Goal: Task Accomplishment & Management: Use online tool/utility

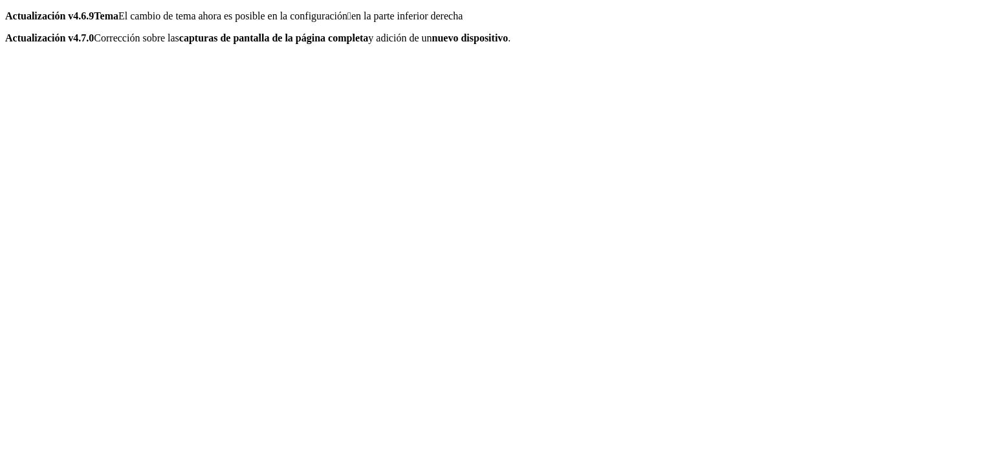
click at [5, 10] on icon at bounding box center [5, 10] width 0 height 0
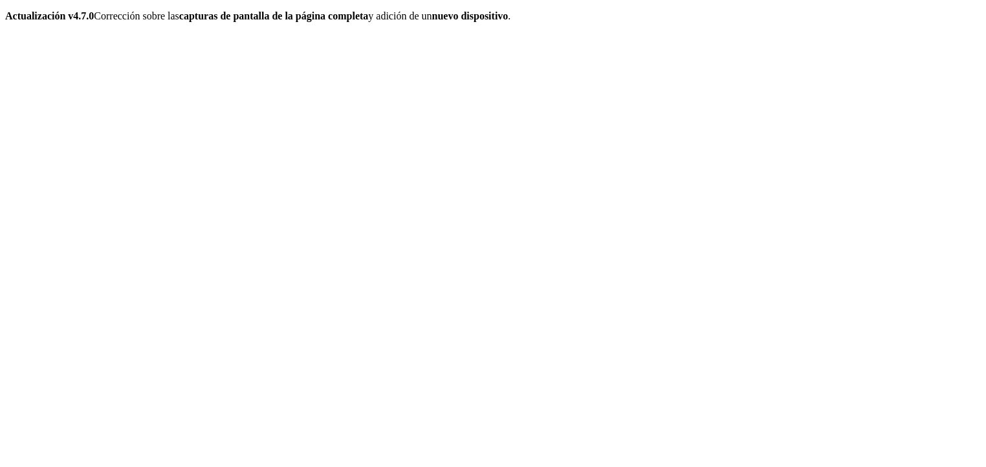
click at [5, 10] on icon at bounding box center [5, 10] width 0 height 0
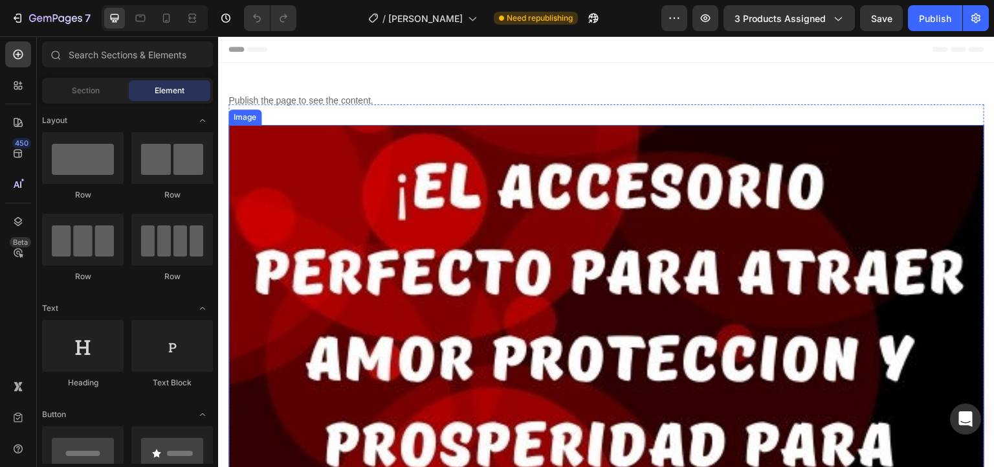
scroll to position [52, 0]
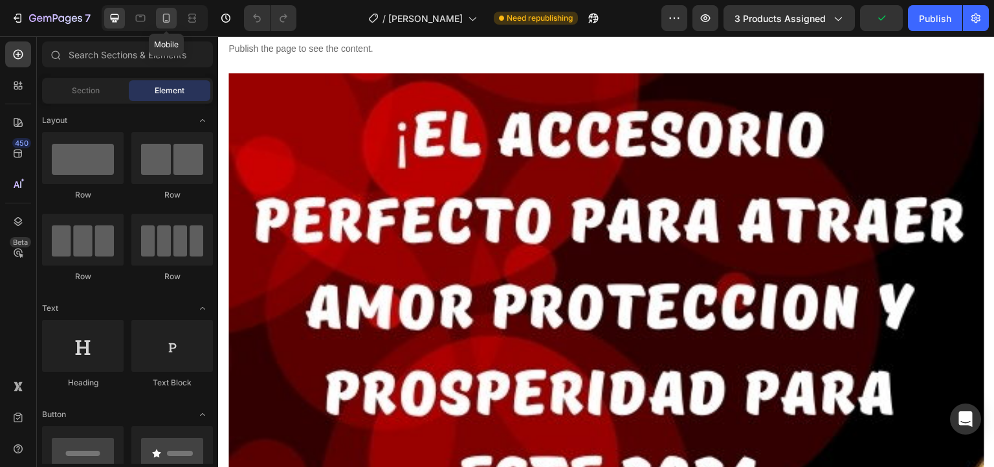
click at [161, 21] on icon at bounding box center [166, 18] width 13 height 13
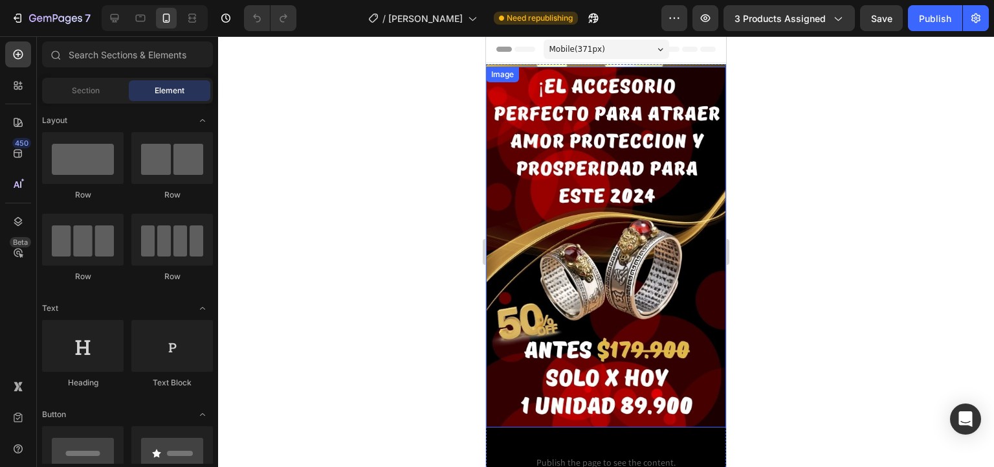
click at [613, 181] on img at bounding box center [606, 247] width 240 height 360
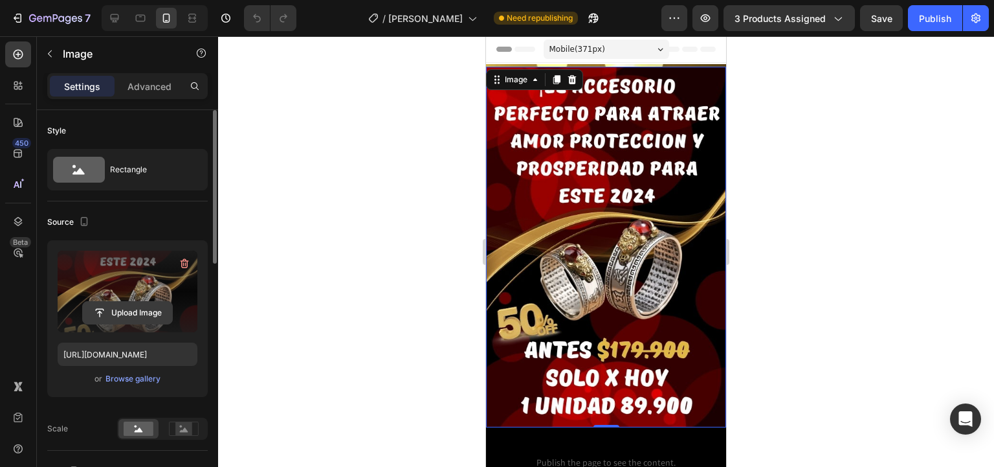
click at [158, 318] on input "file" at bounding box center [127, 313] width 89 height 22
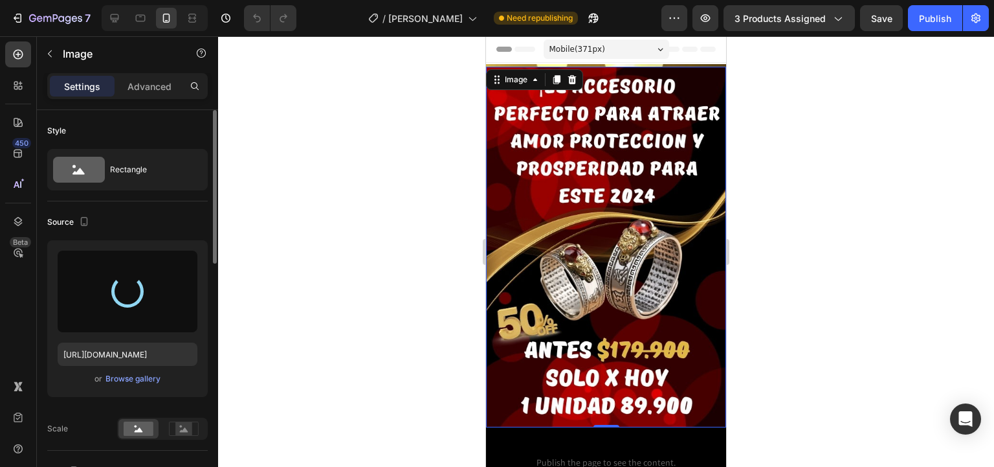
type input "https://cdn.shopify.com/s/files/1/0654/3848/2663/files/gempages_481659705752552…"
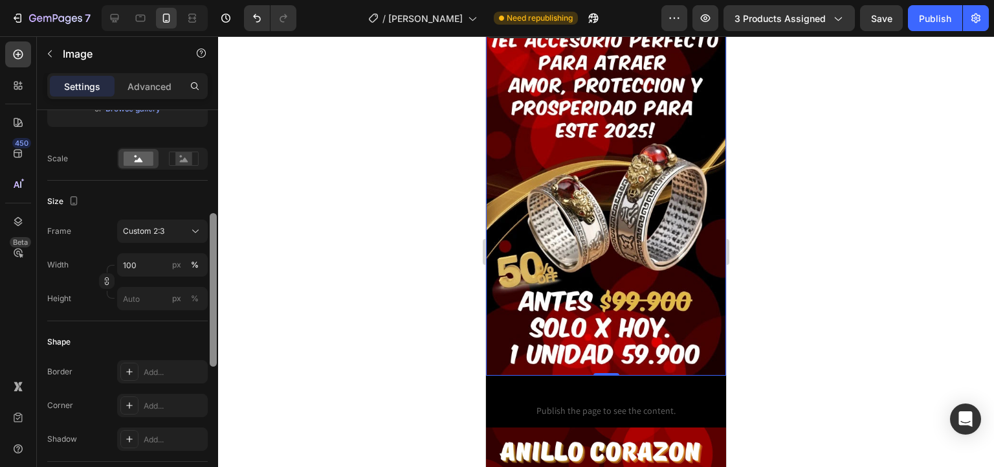
scroll to position [272, 0]
click at [213, 250] on div at bounding box center [213, 291] width 7 height 153
click at [186, 225] on div "Custom 2:3" at bounding box center [162, 229] width 79 height 13
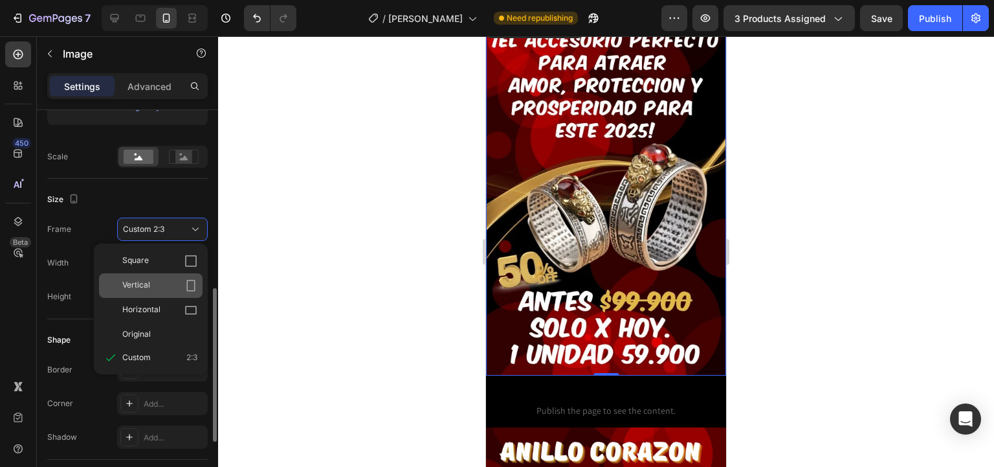
scroll to position [324, 0]
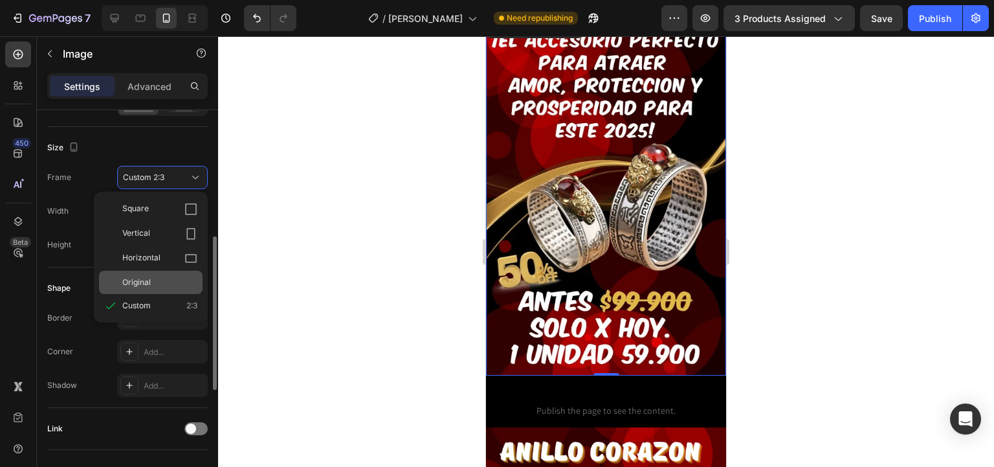
click at [165, 281] on div "Original" at bounding box center [159, 282] width 75 height 12
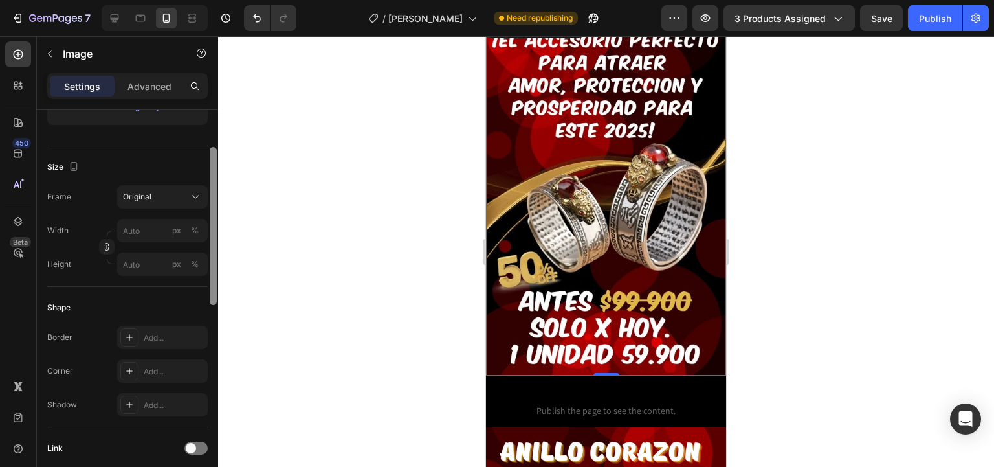
scroll to position [220, 0]
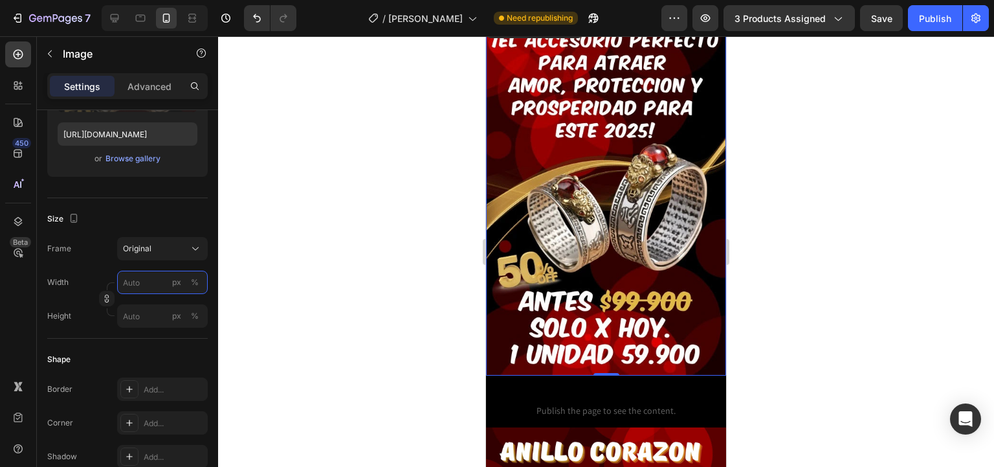
click at [165, 277] on input "px %" at bounding box center [162, 282] width 91 height 23
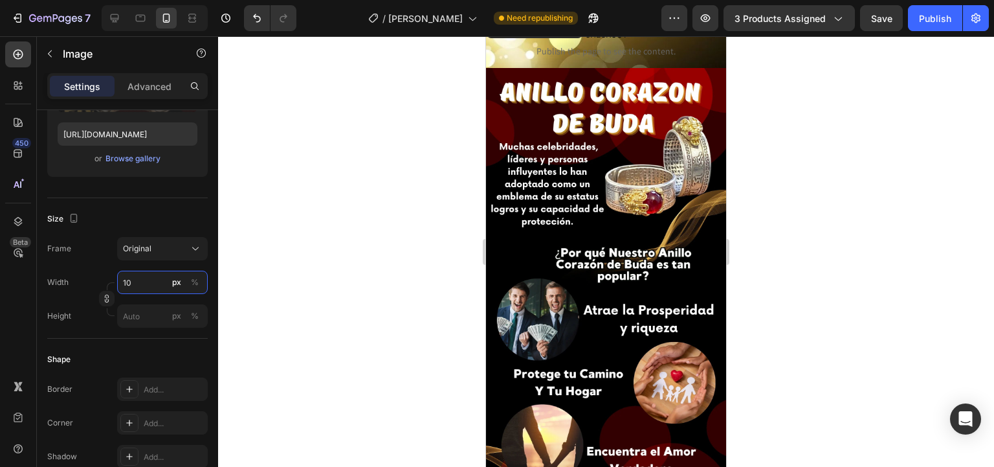
type input "100"
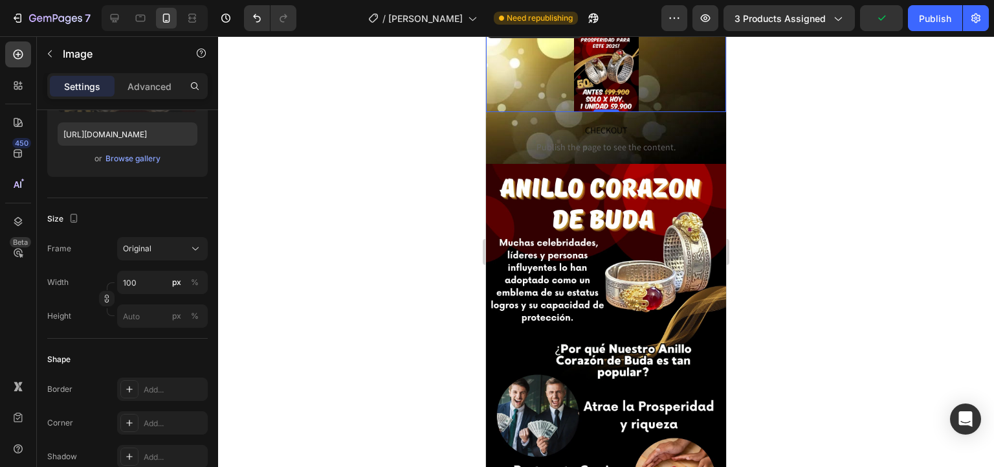
click at [363, 254] on div at bounding box center [606, 251] width 776 height 430
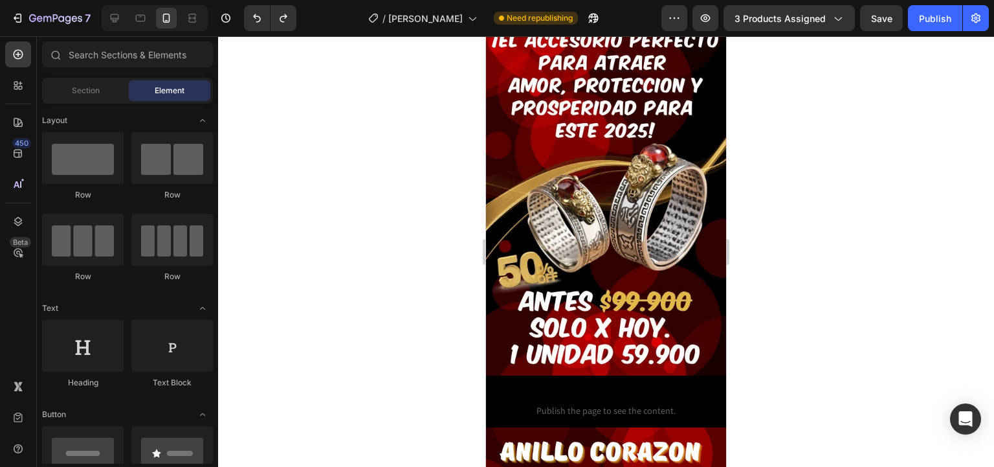
click at [595, 209] on img at bounding box center [606, 195] width 240 height 360
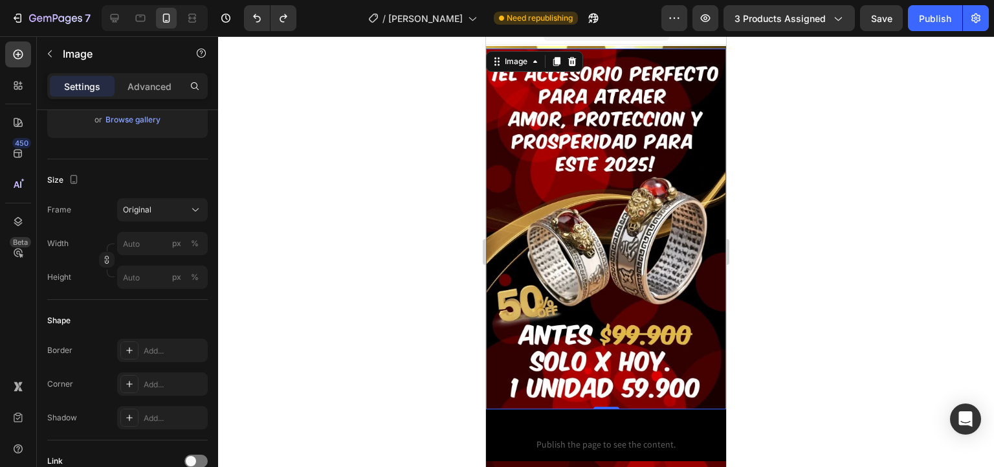
scroll to position [0, 0]
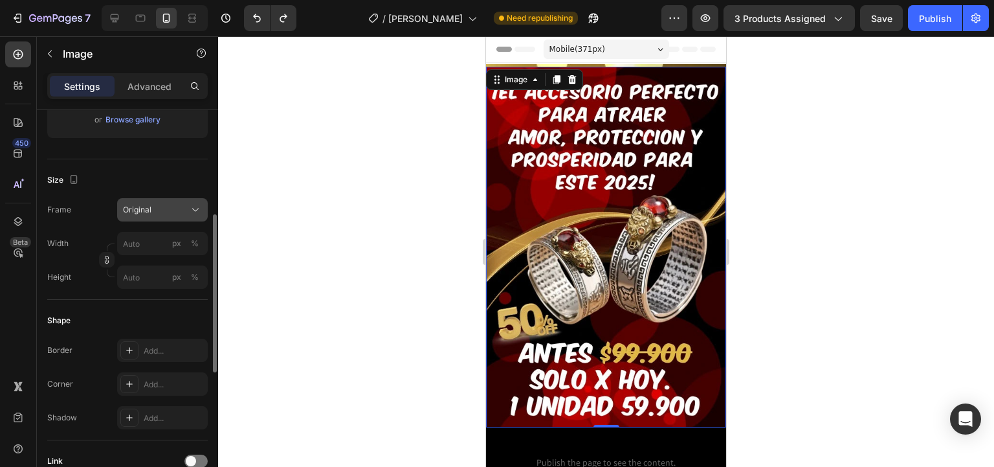
click at [199, 210] on icon at bounding box center [195, 209] width 13 height 13
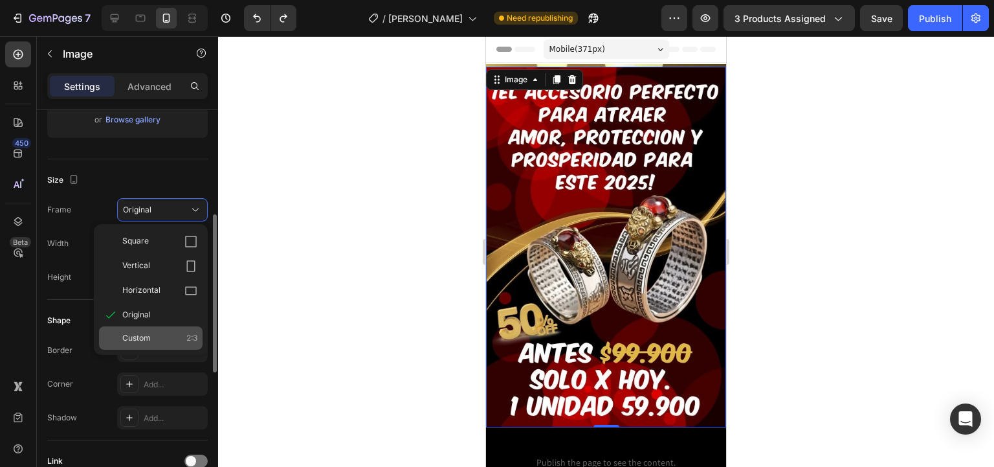
click at [150, 335] on span "Custom" at bounding box center [136, 338] width 28 height 12
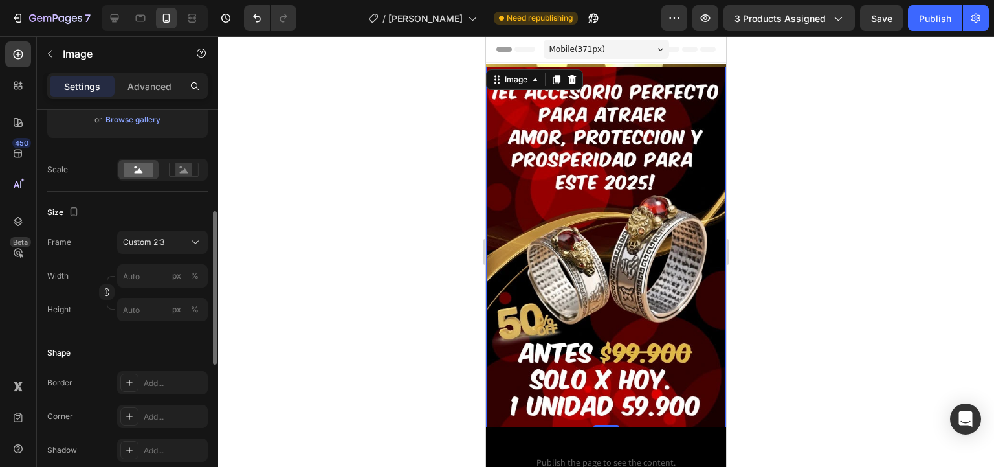
click at [316, 248] on div at bounding box center [606, 251] width 776 height 430
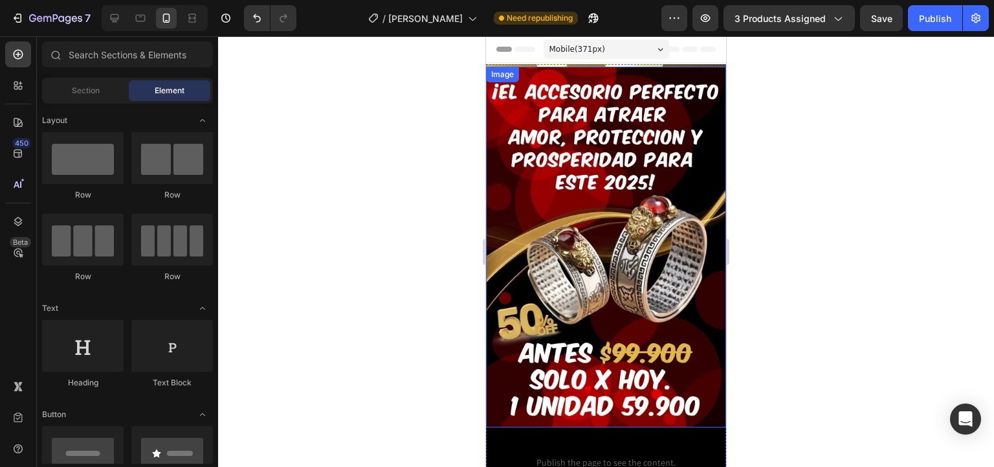
click at [547, 197] on img at bounding box center [606, 247] width 240 height 360
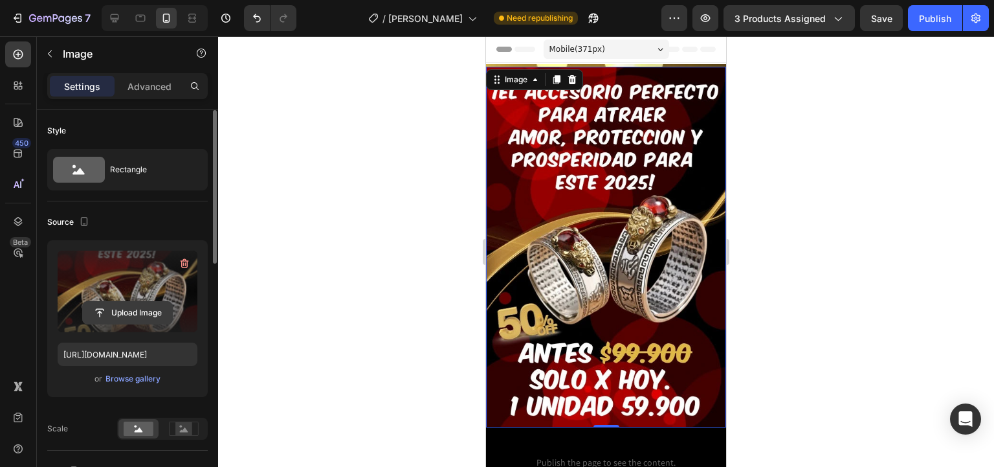
click at [137, 313] on input "file" at bounding box center [127, 313] width 89 height 22
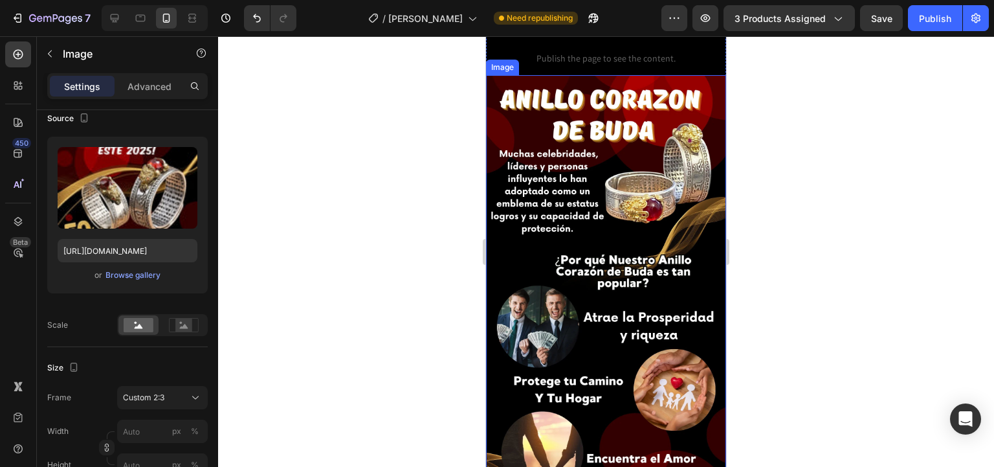
scroll to position [362, 0]
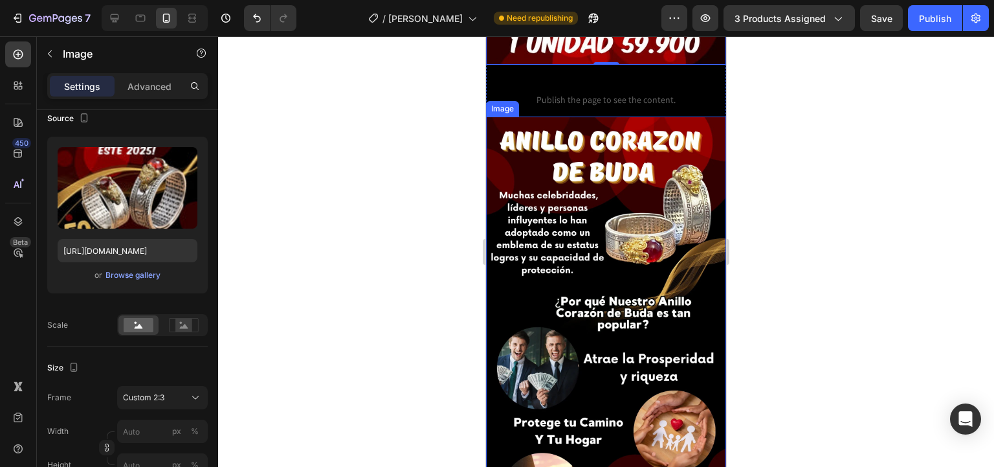
click at [586, 182] on img at bounding box center [606, 329] width 240 height 427
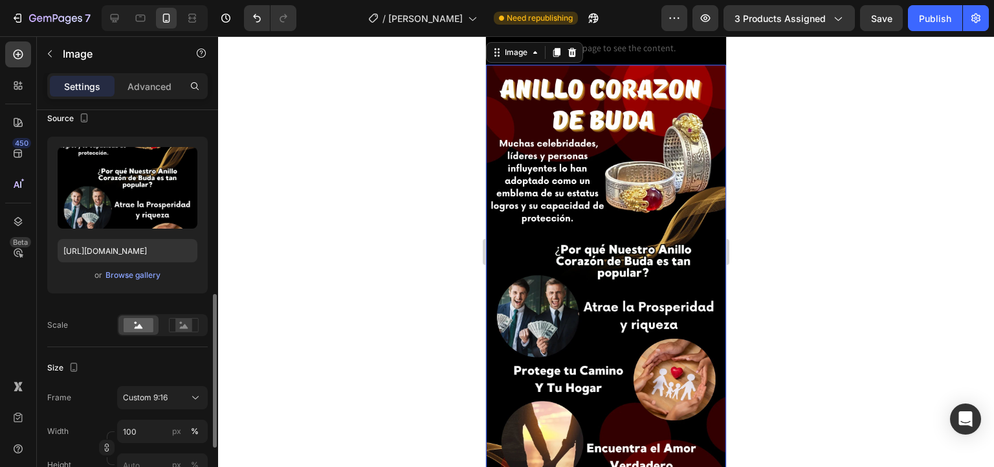
scroll to position [207, 0]
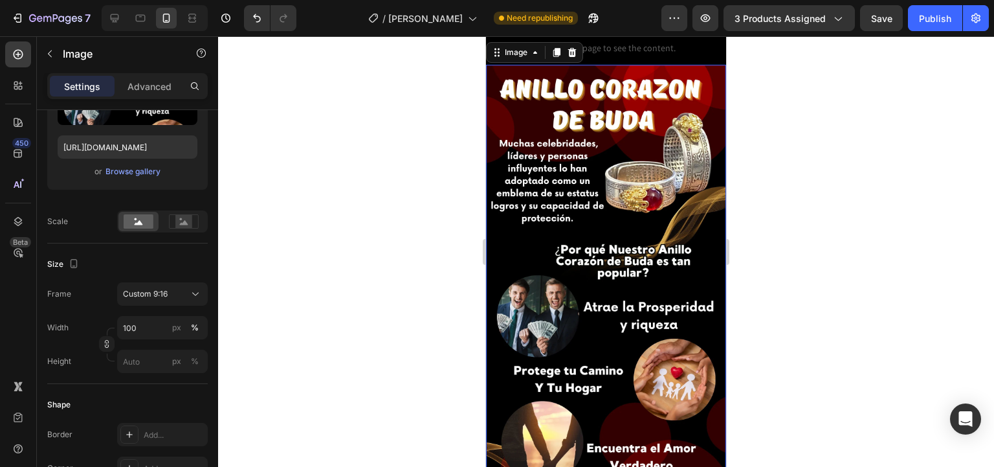
click at [560, 185] on img at bounding box center [606, 278] width 240 height 427
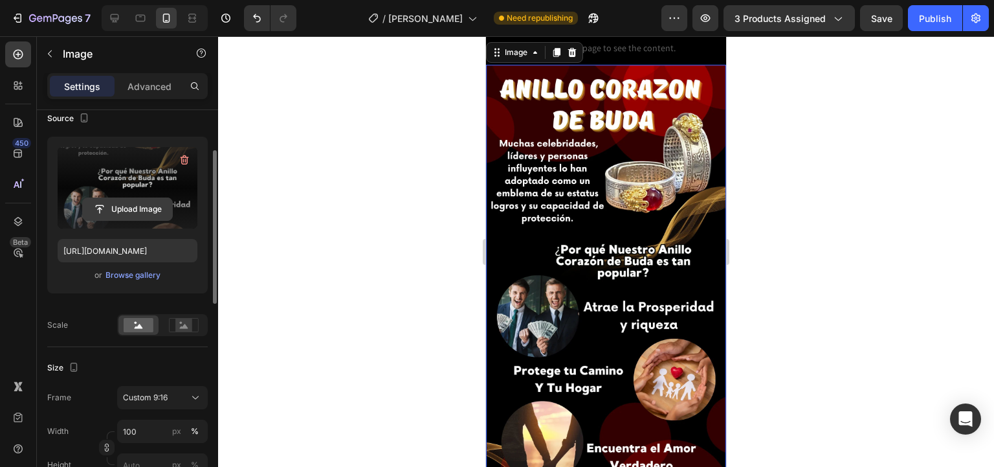
click at [131, 201] on input "file" at bounding box center [127, 209] width 89 height 22
click at [139, 198] on input "file" at bounding box center [127, 209] width 89 height 22
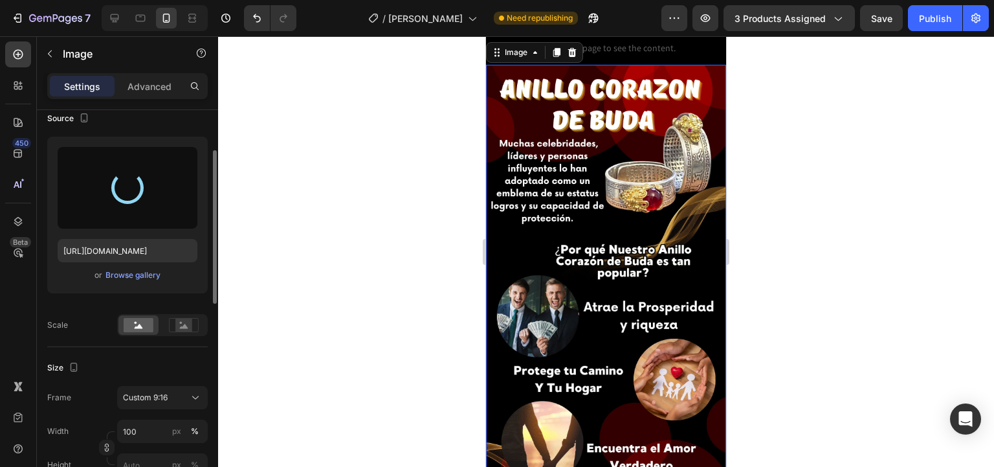
type input "https://cdn.shopify.com/s/files/1/0654/3848/2663/files/gempages_481659705752552…"
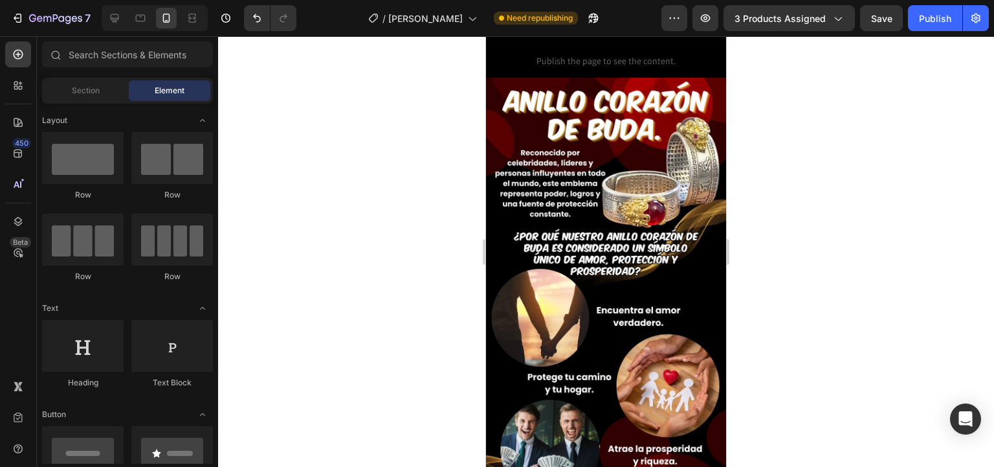
scroll to position [408, 0]
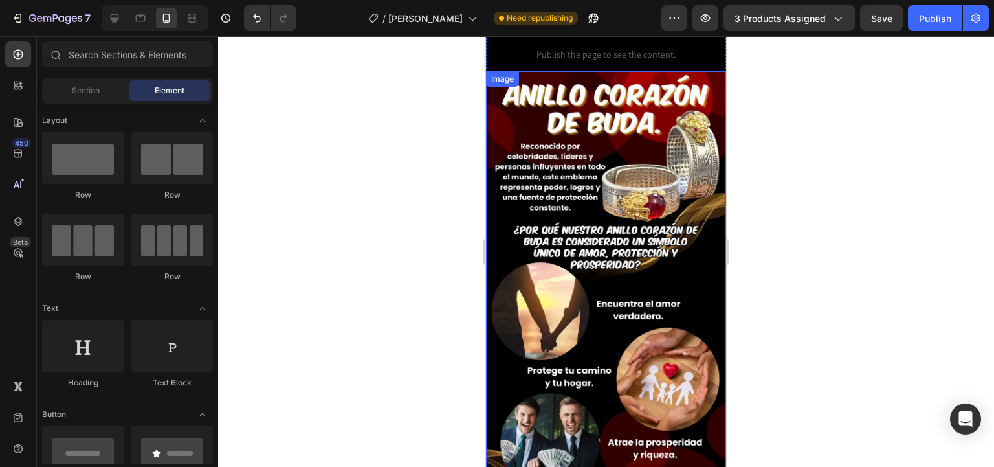
click at [657, 184] on img at bounding box center [606, 284] width 240 height 427
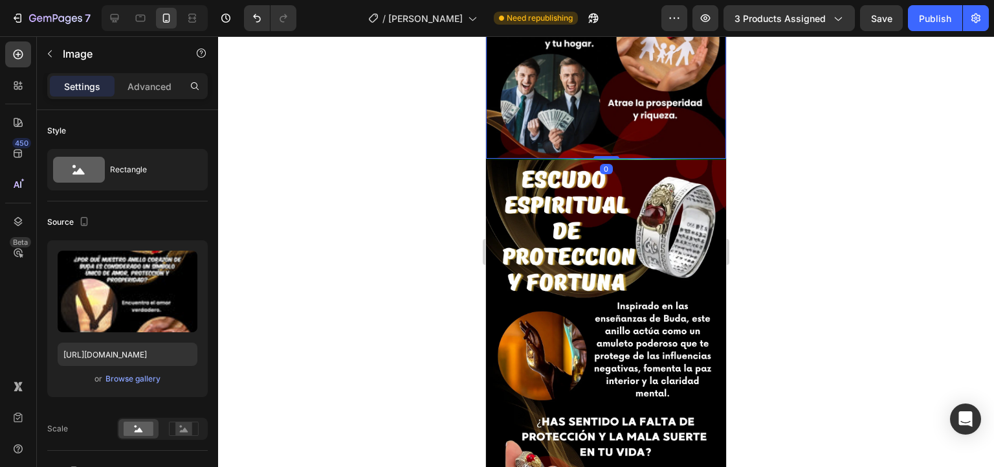
scroll to position [822, 0]
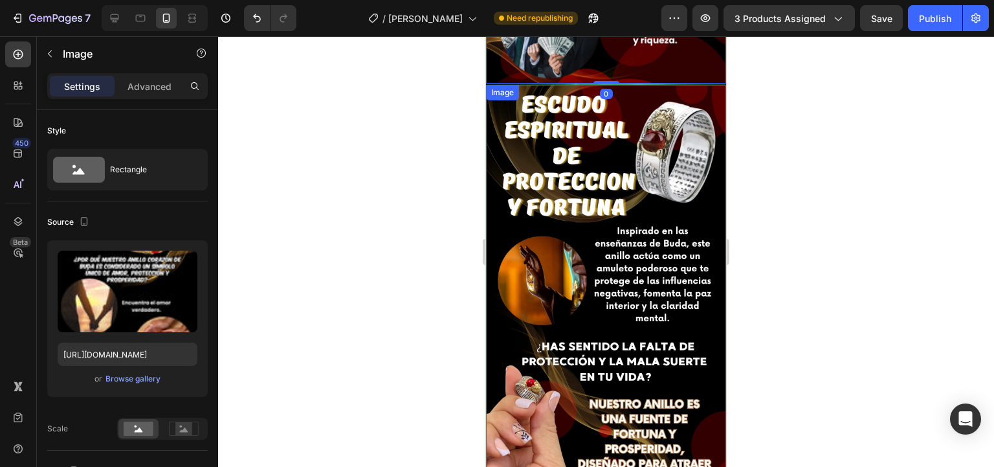
click at [602, 230] on img at bounding box center [606, 298] width 240 height 427
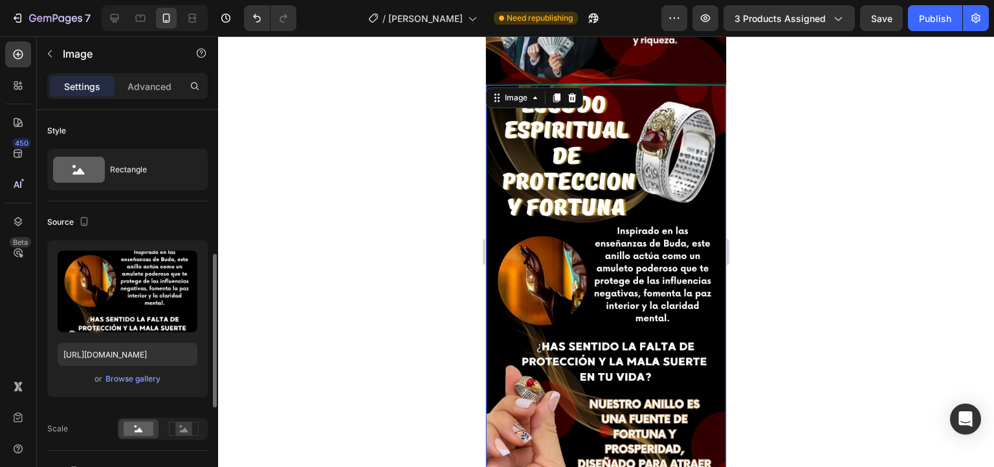
scroll to position [104, 0]
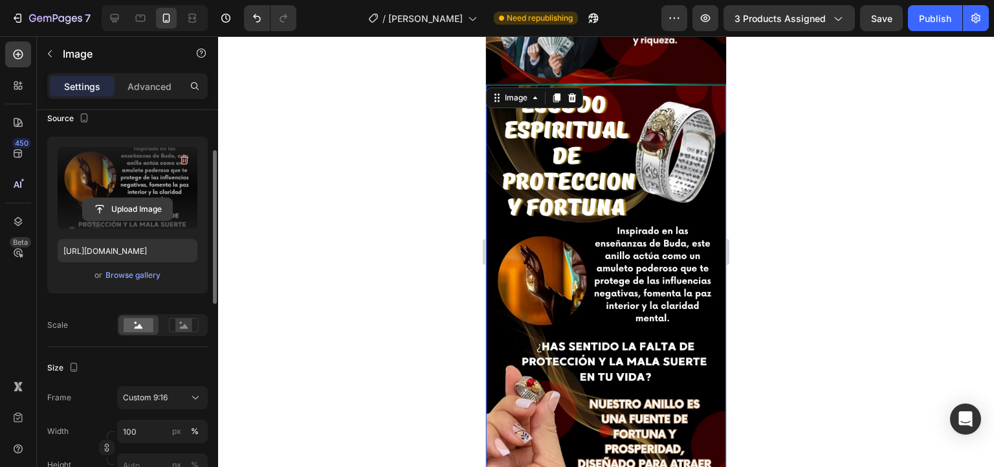
click at [114, 204] on input "file" at bounding box center [127, 209] width 89 height 22
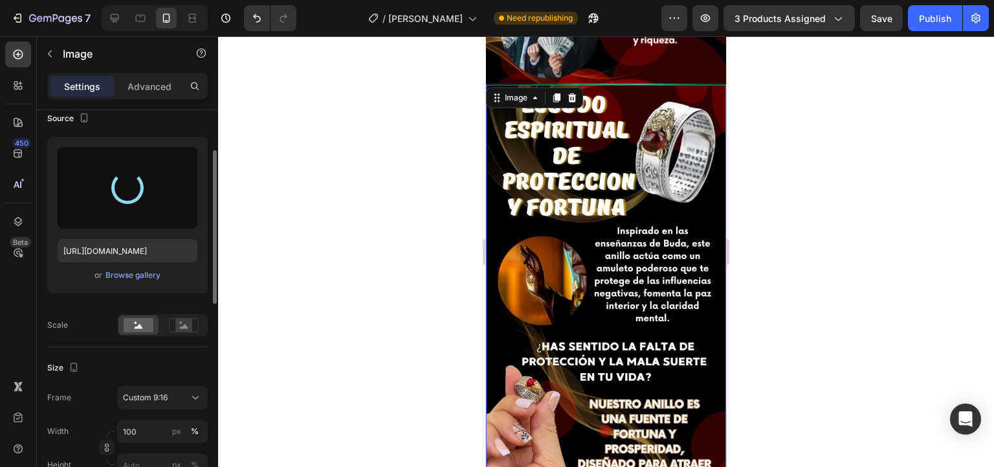
type input "https://cdn.shopify.com/s/files/1/0654/3848/2663/files/gempages_481659705752552…"
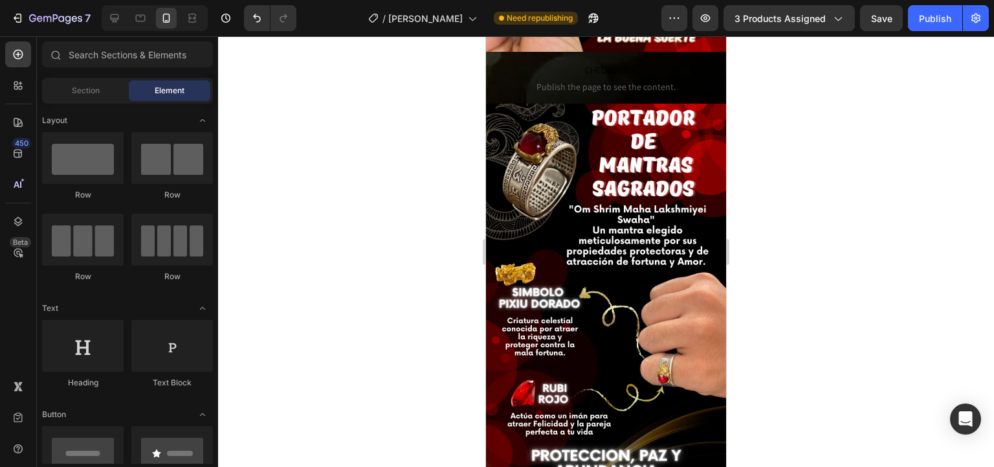
scroll to position [1288, 0]
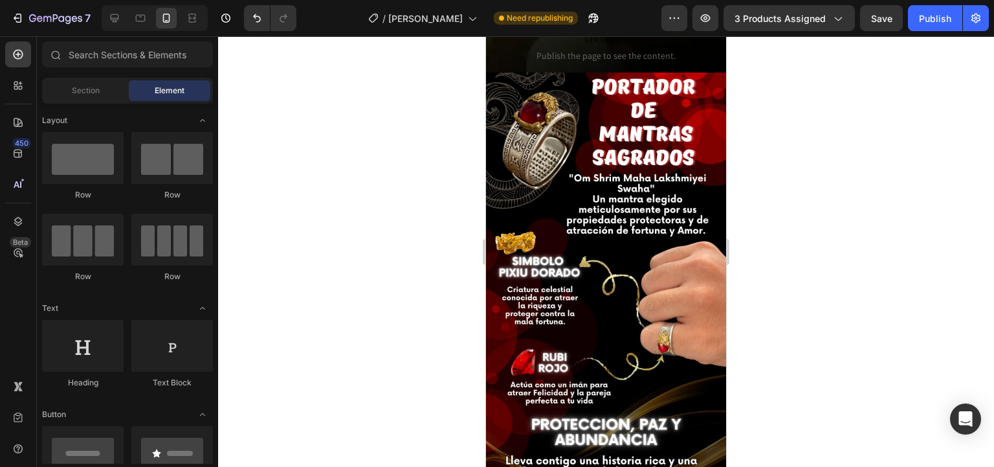
click at [681, 256] on img at bounding box center [606, 285] width 240 height 427
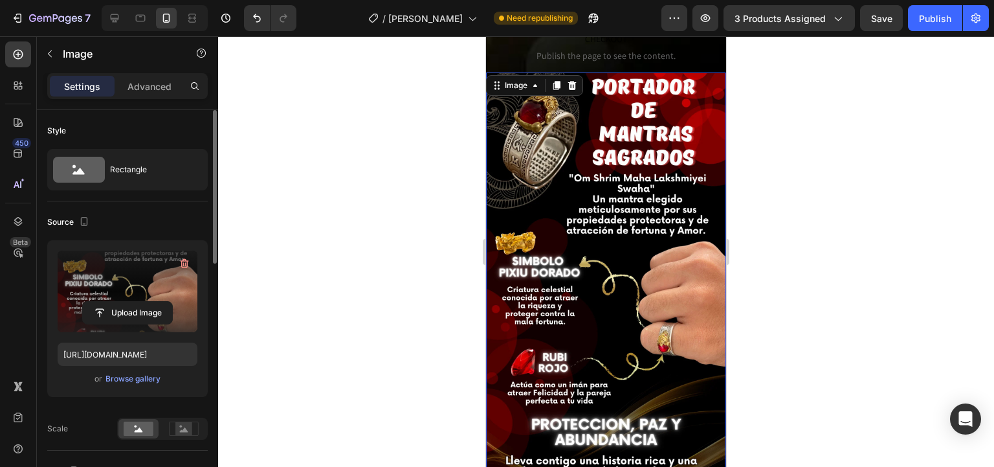
click at [124, 300] on label at bounding box center [128, 291] width 140 height 82
click at [124, 302] on input "file" at bounding box center [127, 313] width 89 height 22
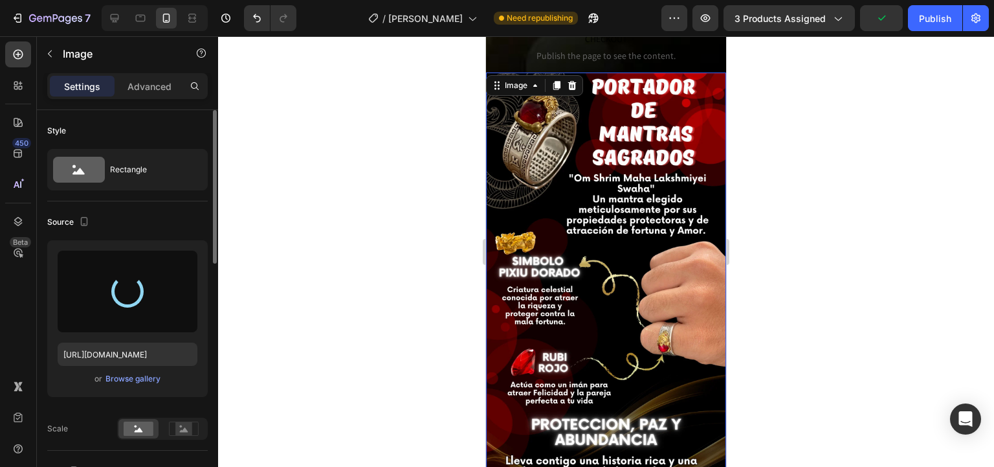
type input "https://cdn.shopify.com/s/files/1/0654/3848/2663/files/gempages_481659705752552…"
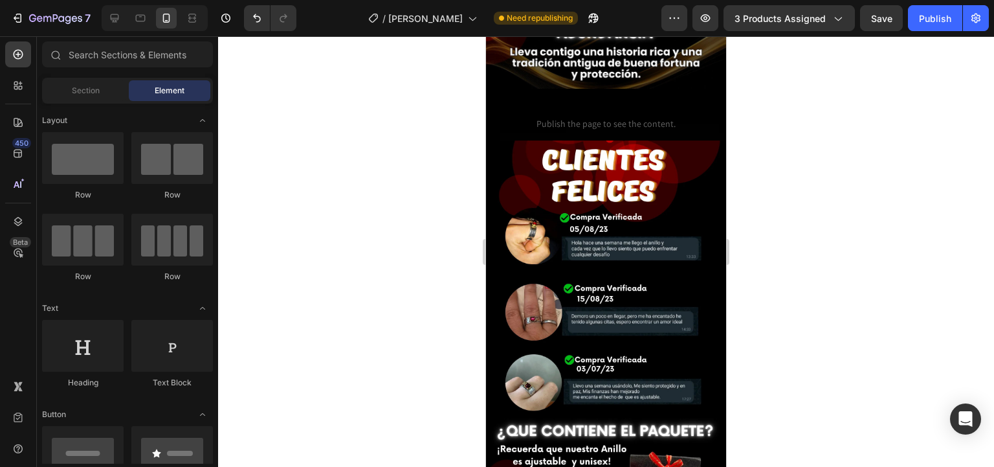
scroll to position [1701, 0]
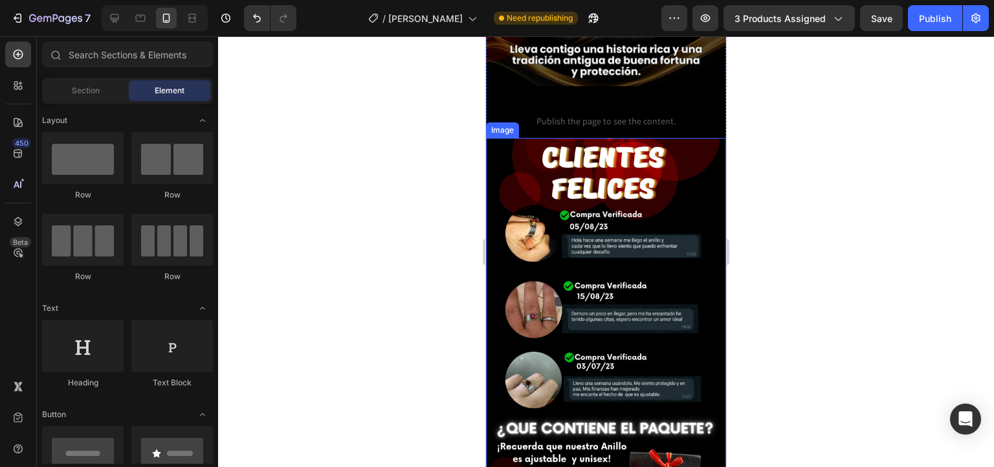
click at [652, 282] on img at bounding box center [606, 351] width 240 height 427
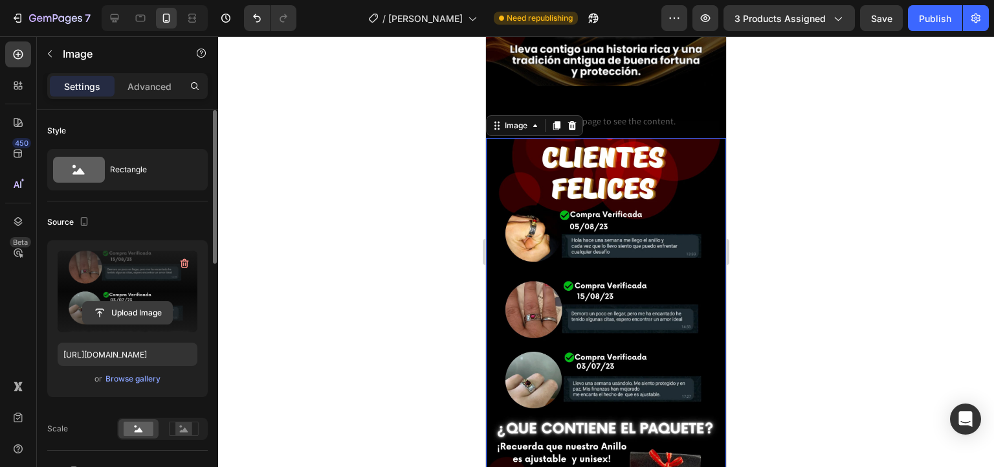
click at [127, 305] on input "file" at bounding box center [127, 313] width 89 height 22
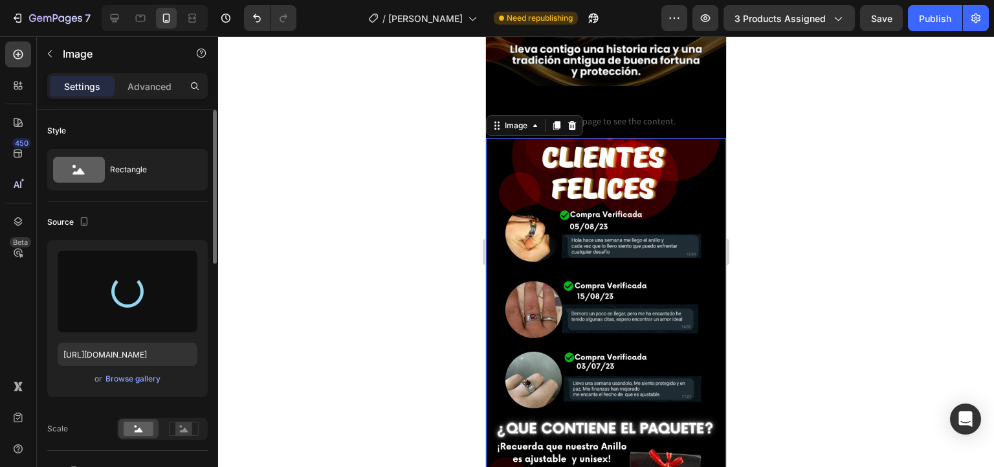
type input "https://cdn.shopify.com/s/files/1/0654/3848/2663/files/gempages_481659705752552…"
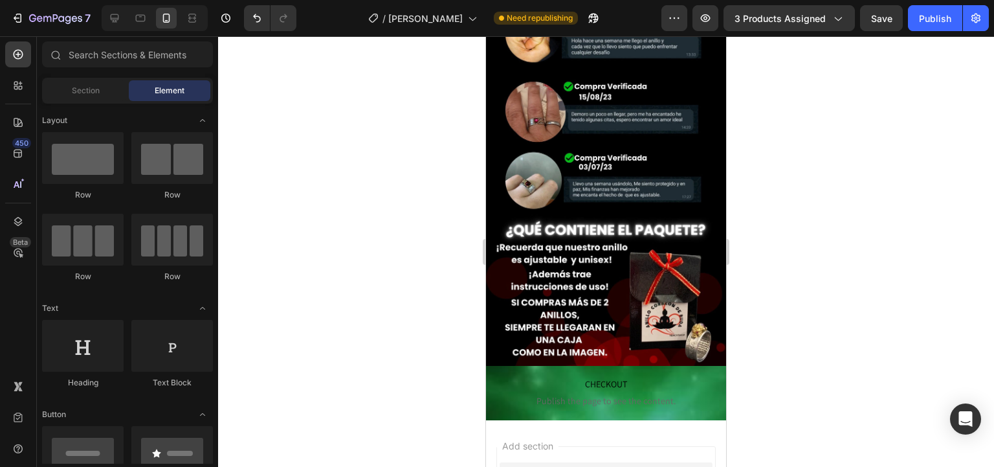
scroll to position [2055, 0]
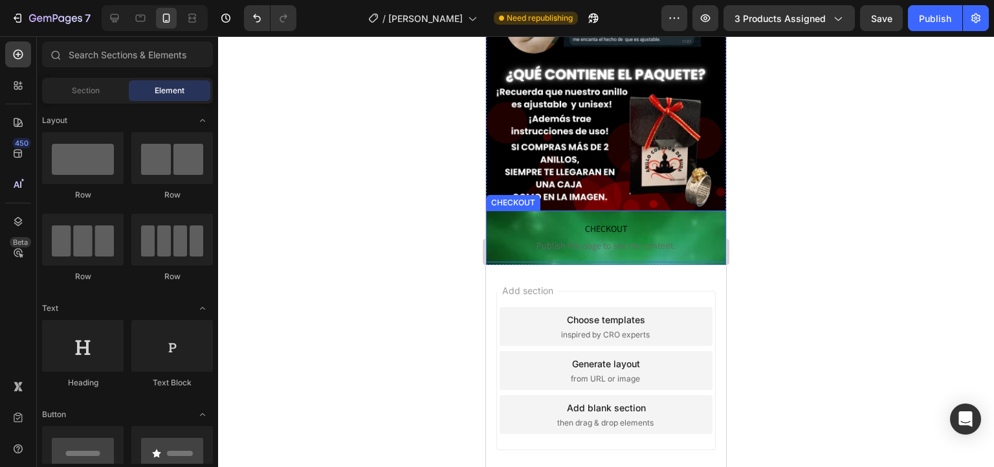
click at [598, 221] on span "CHECKOUT" at bounding box center [606, 229] width 240 height 16
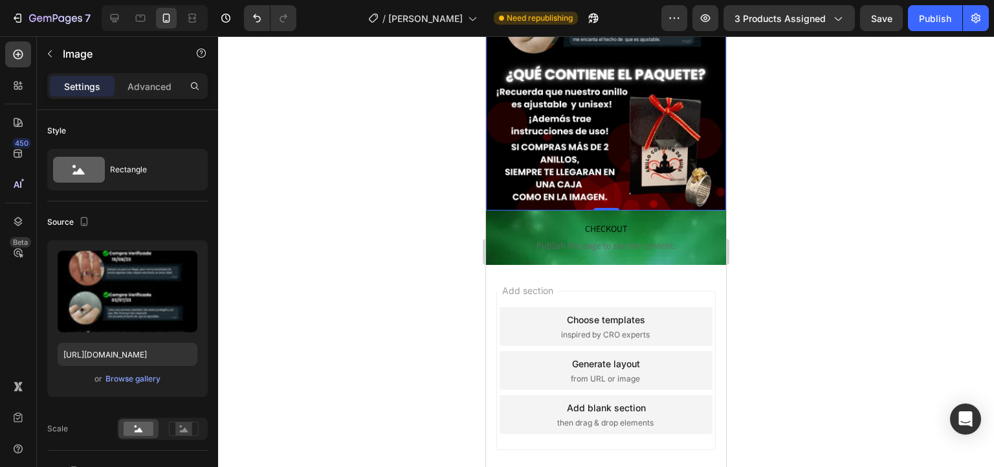
click at [430, 261] on div at bounding box center [606, 251] width 776 height 430
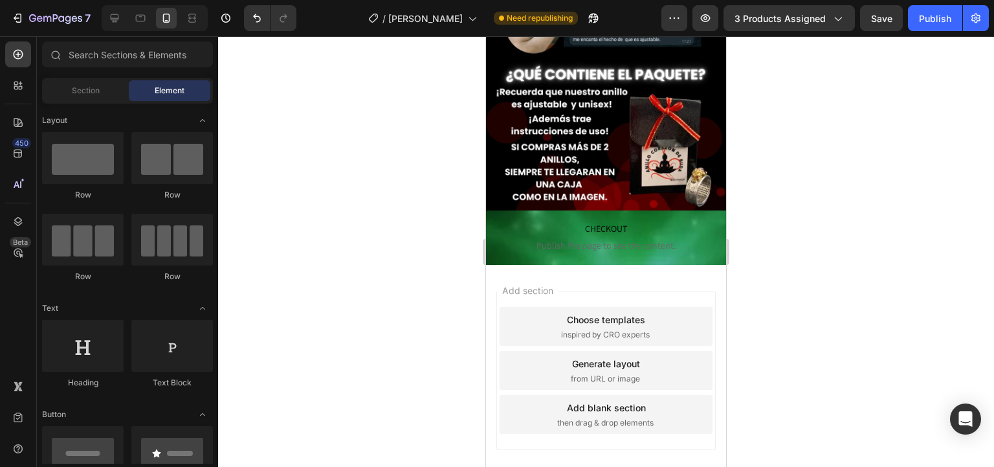
click at [443, 269] on div at bounding box center [606, 251] width 776 height 430
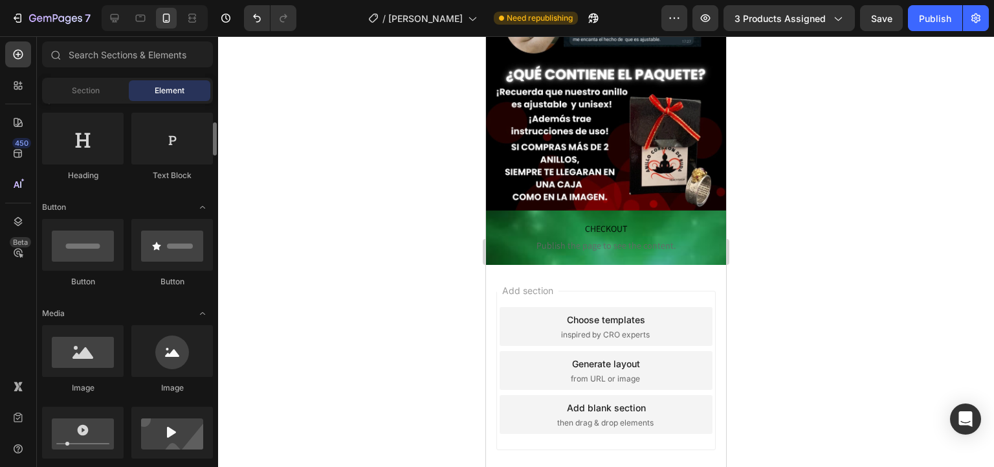
scroll to position [259, 0]
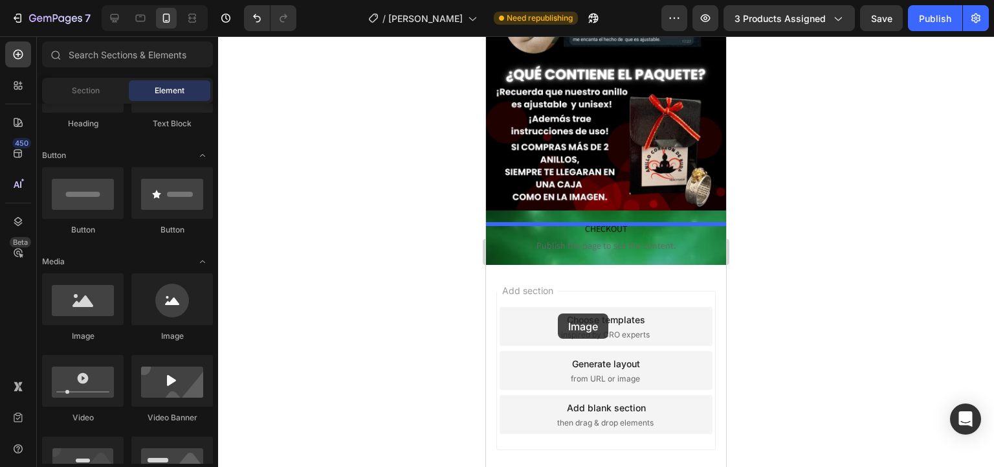
drag, startPoint x: 582, startPoint y: 341, endPoint x: 558, endPoint y: 313, distance: 36.7
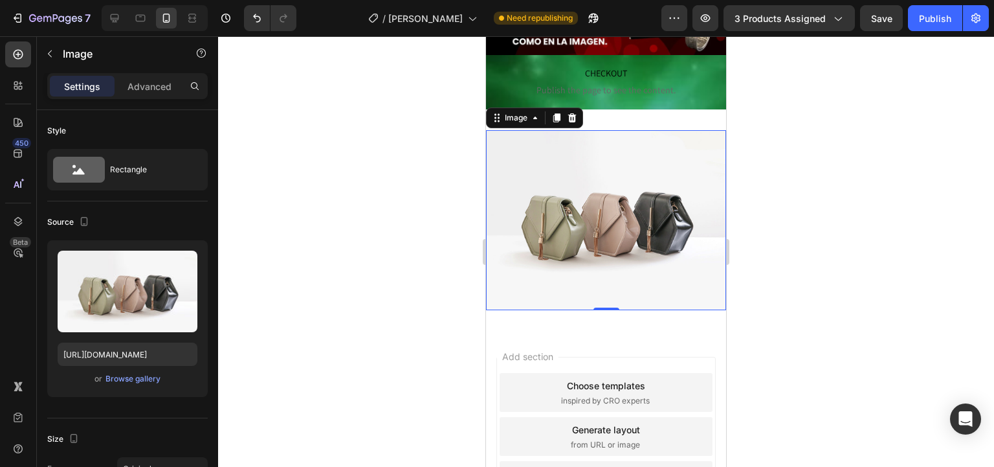
scroll to position [2055, 0]
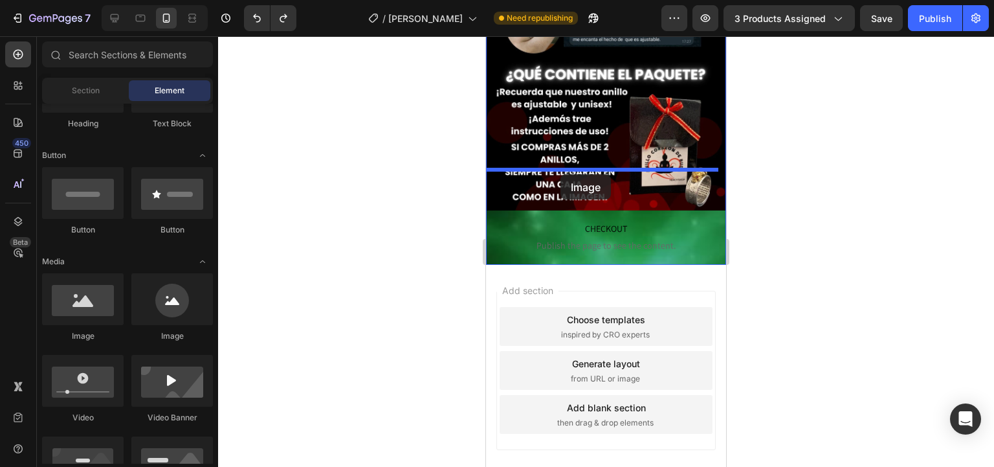
drag, startPoint x: 581, startPoint y: 339, endPoint x: 560, endPoint y: 174, distance: 166.3
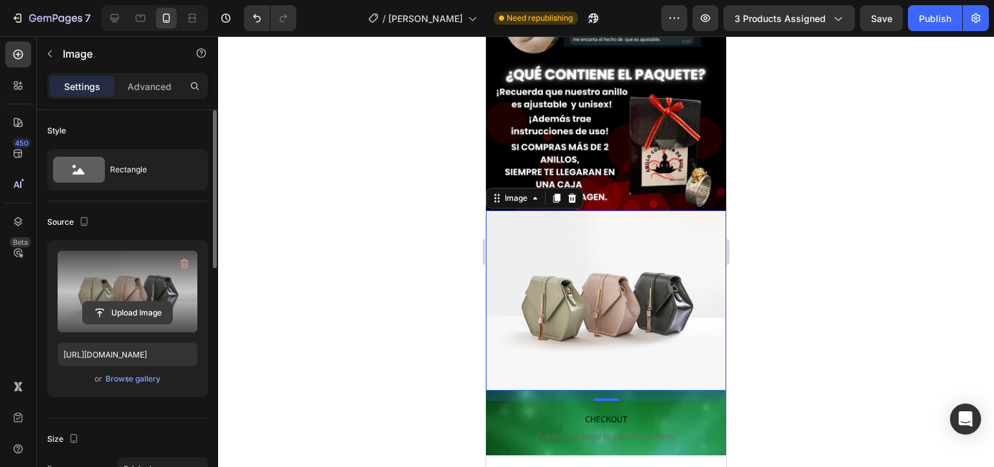
click at [116, 307] on input "file" at bounding box center [127, 313] width 89 height 22
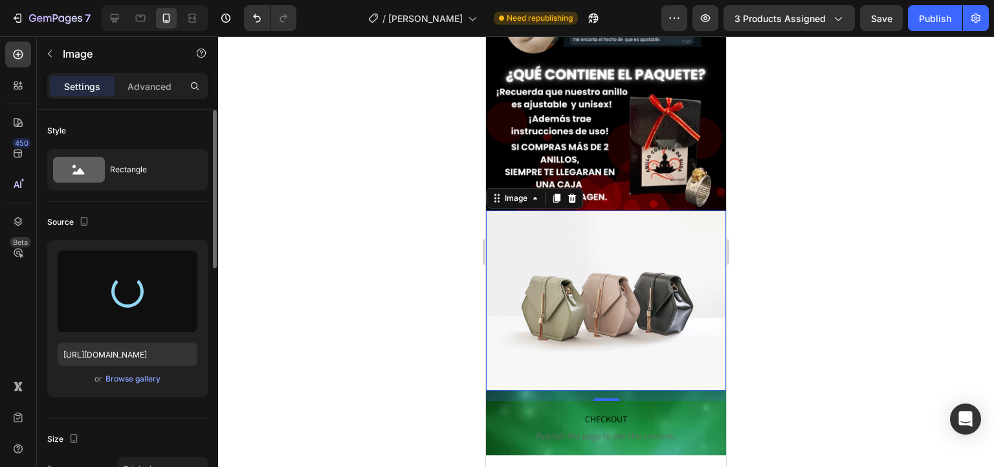
type input "https://cdn.shopify.com/s/files/1/0654/3848/2663/files/gempages_481659705752552…"
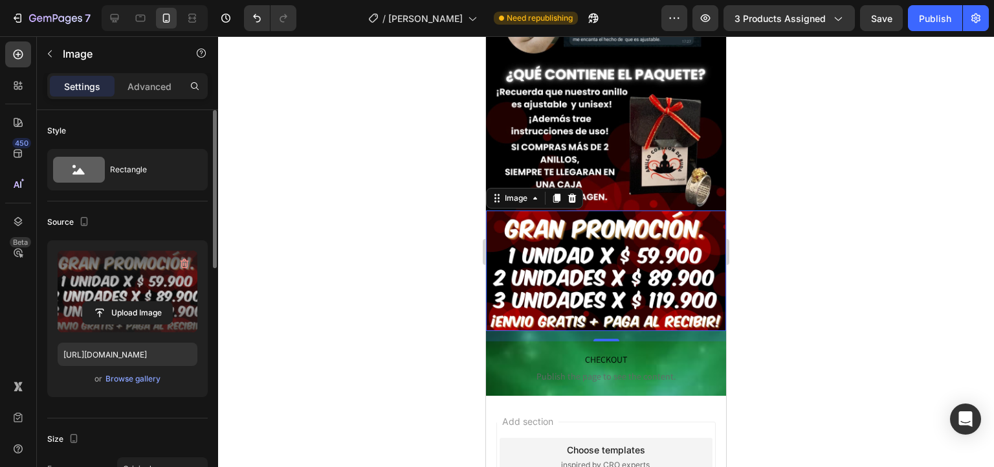
click at [430, 261] on div at bounding box center [606, 251] width 776 height 430
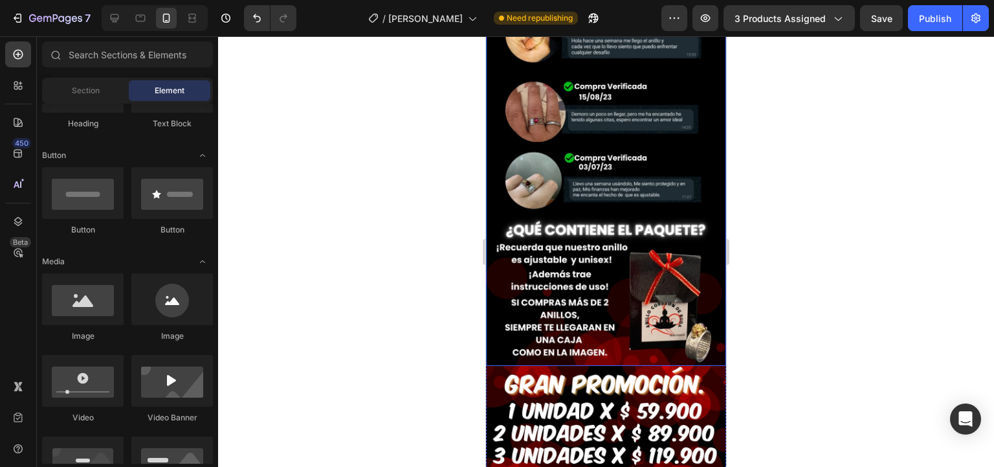
scroll to position [1848, 0]
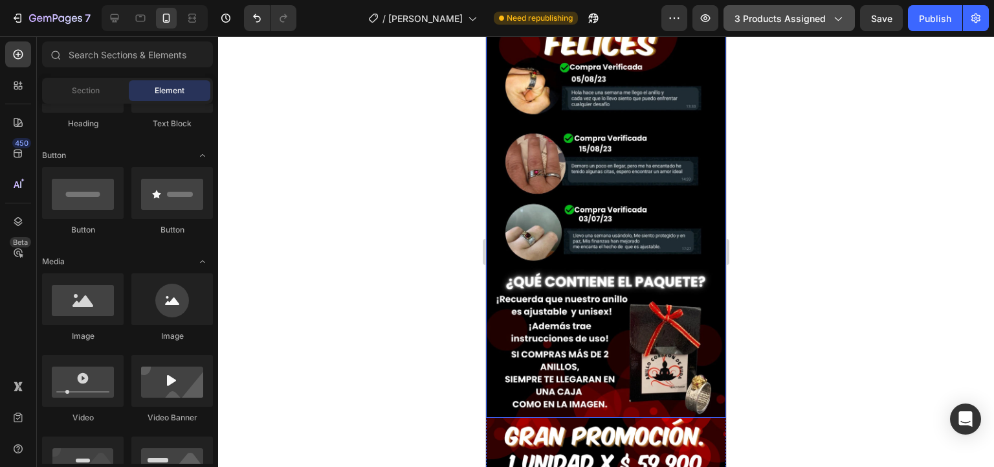
click at [839, 25] on button "3 products assigned" at bounding box center [788, 18] width 131 height 26
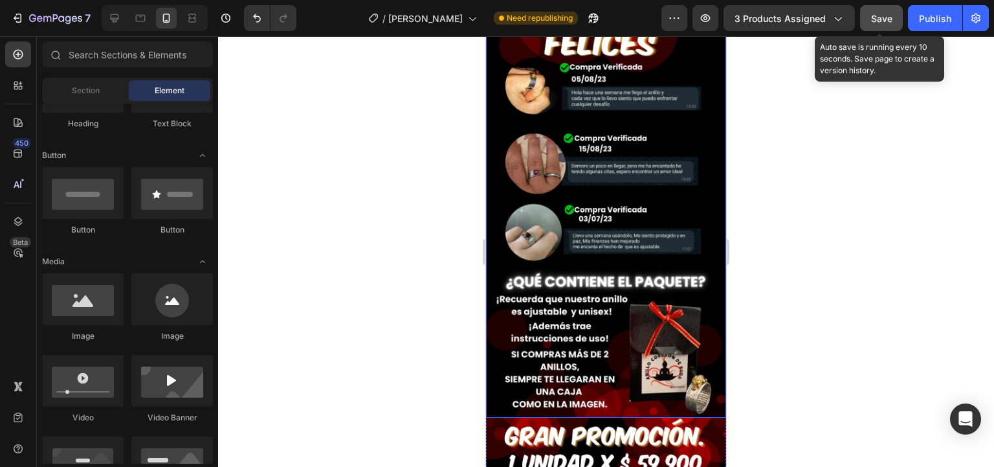
click at [880, 19] on span "Save" at bounding box center [881, 18] width 21 height 11
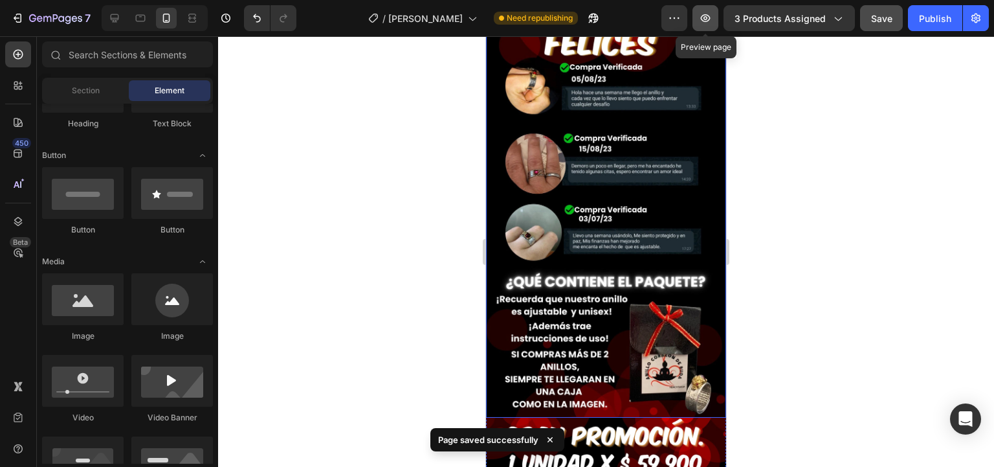
click at [714, 18] on button "button" at bounding box center [705, 18] width 26 height 26
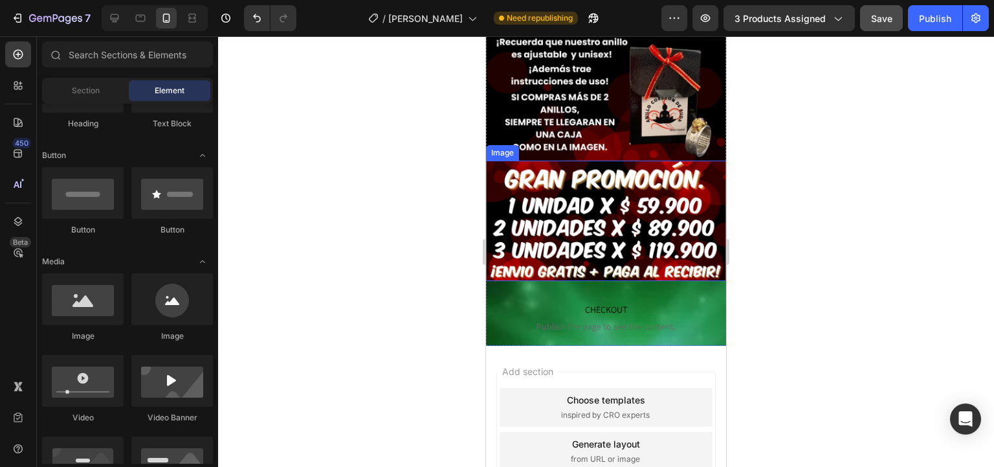
scroll to position [2182, 0]
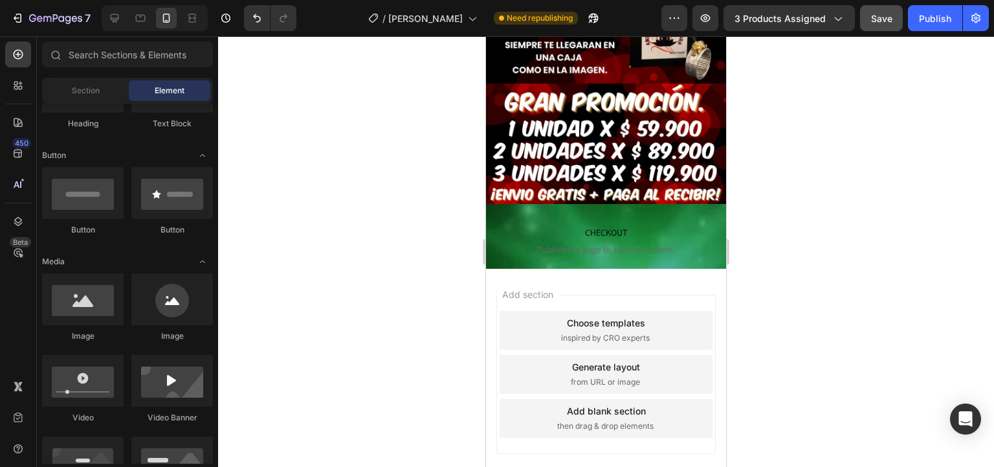
click at [422, 234] on div at bounding box center [606, 251] width 776 height 430
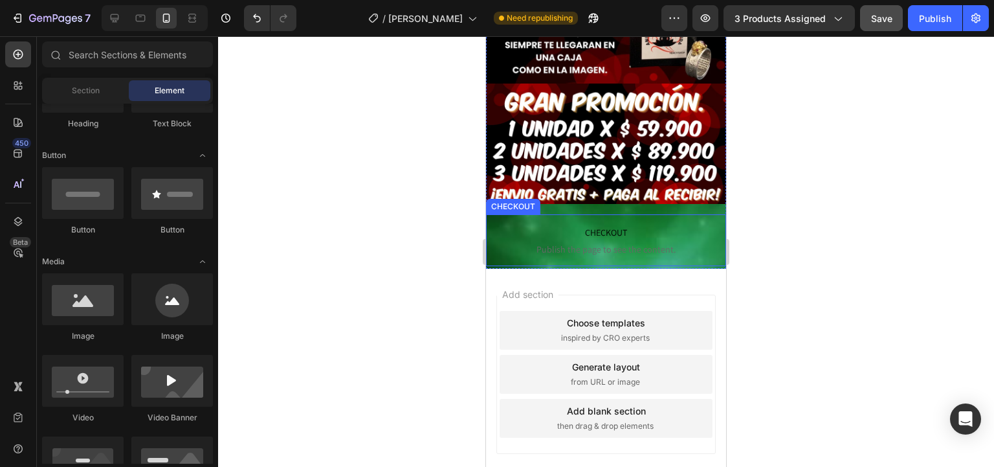
scroll to position [2027, 0]
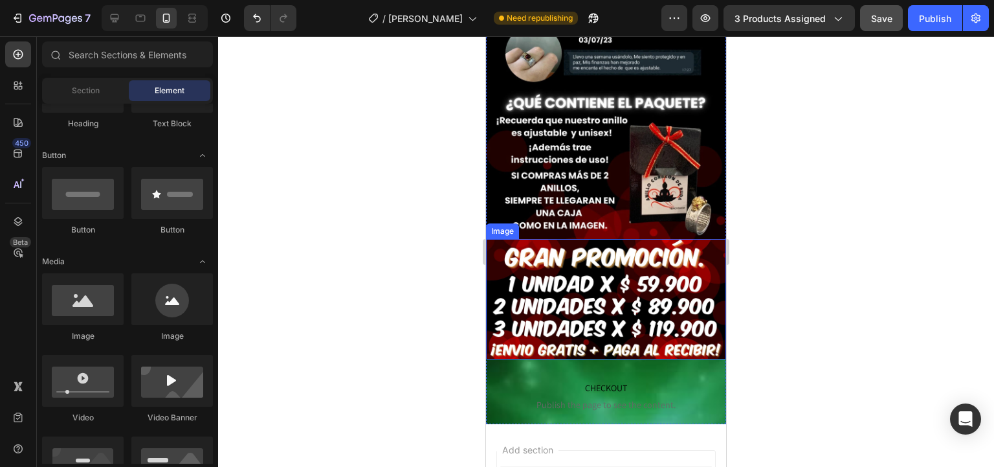
click at [582, 267] on img at bounding box center [606, 299] width 240 height 120
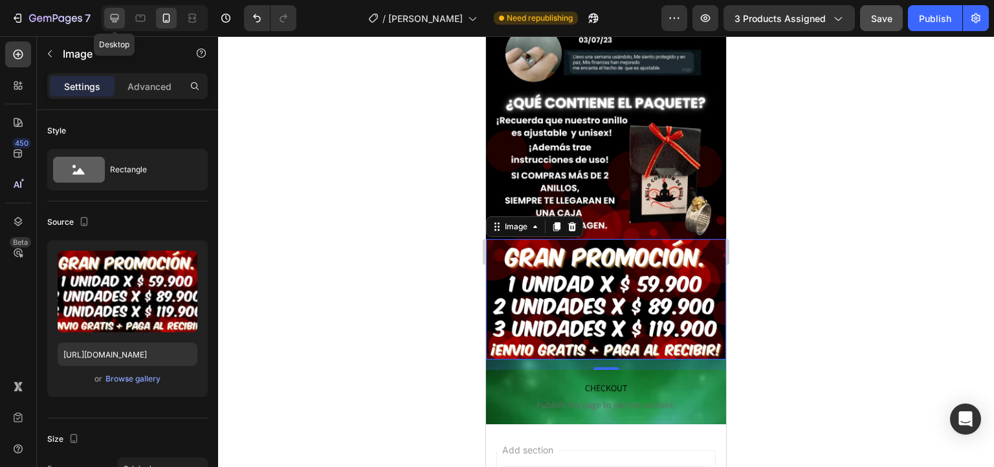
click at [112, 14] on icon at bounding box center [115, 18] width 8 height 8
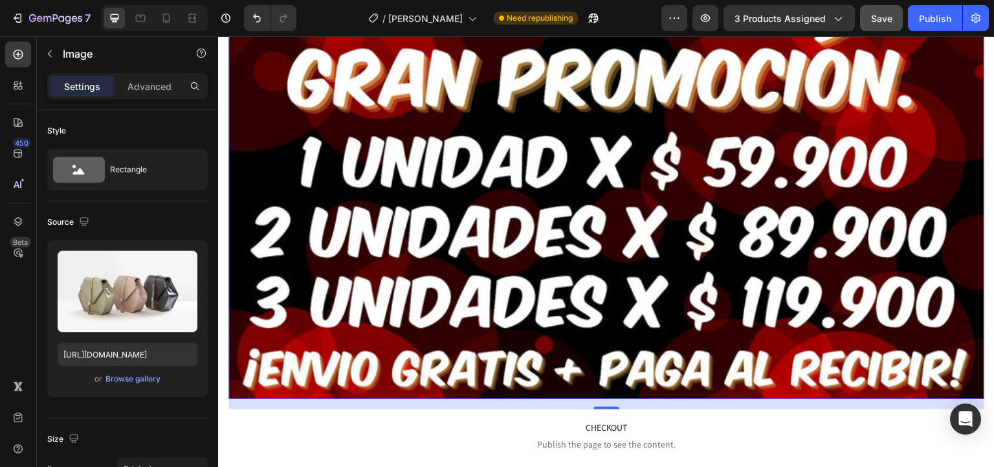
scroll to position [5126, 0]
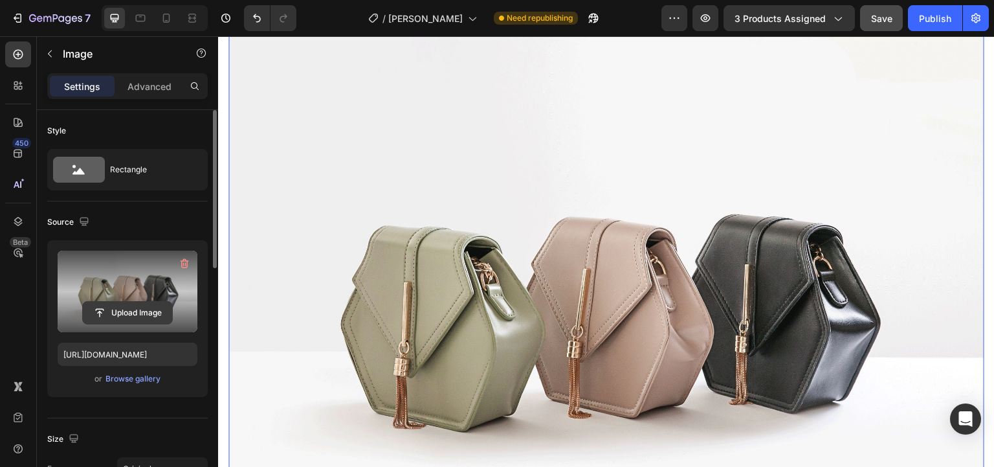
click at [134, 305] on input "file" at bounding box center [127, 313] width 89 height 22
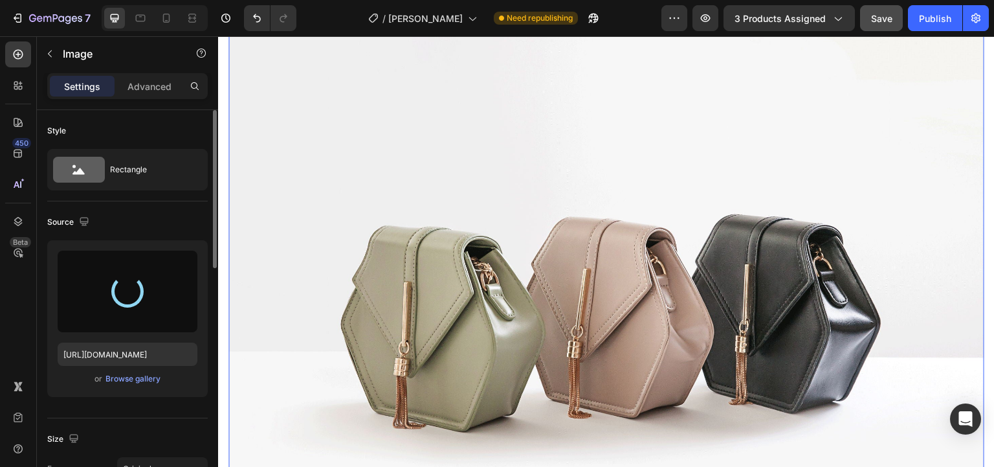
type input "https://cdn.shopify.com/s/files/1/0654/3848/2663/files/gempages_481659705752552…"
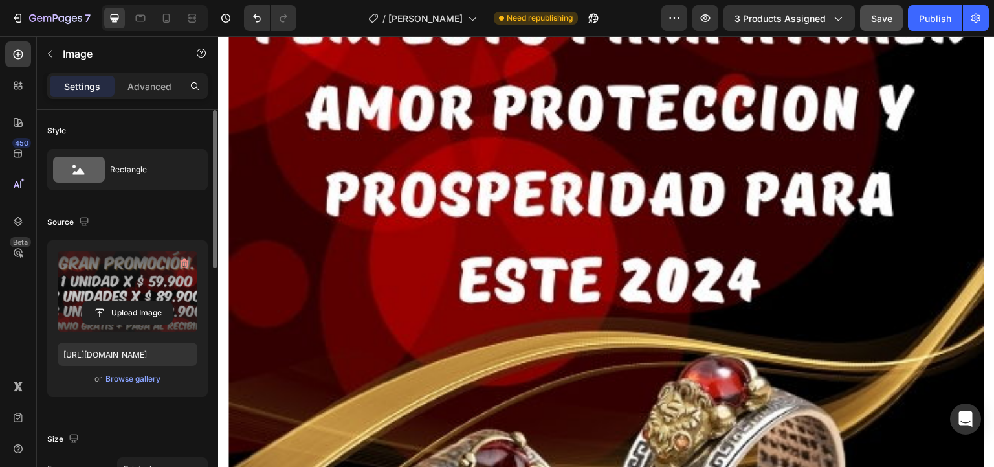
scroll to position [0, 0]
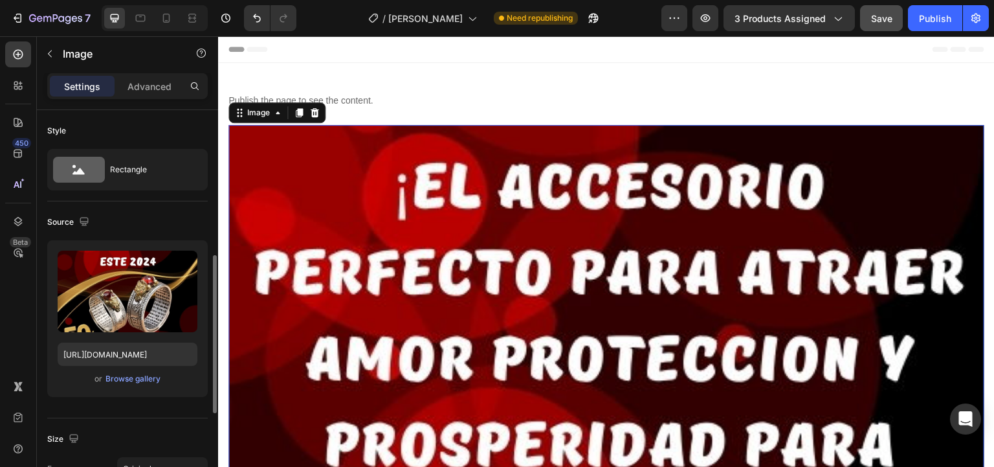
scroll to position [104, 0]
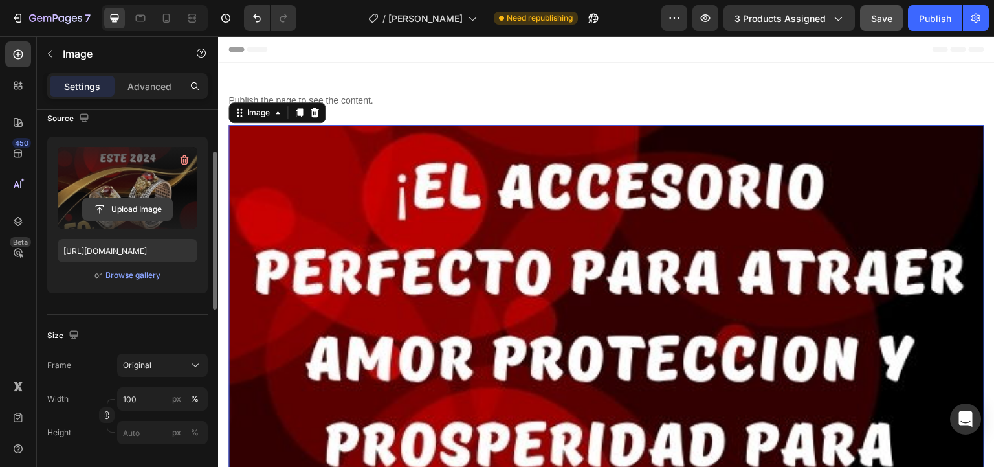
click at [129, 209] on input "file" at bounding box center [127, 209] width 89 height 22
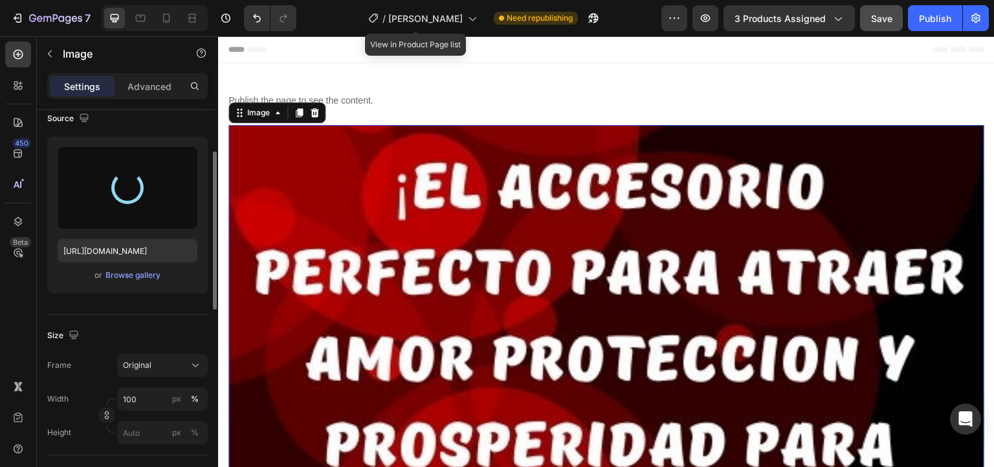
type input "https://cdn.shopify.com/s/files/1/0654/3848/2663/files/gempages_481659705752552…"
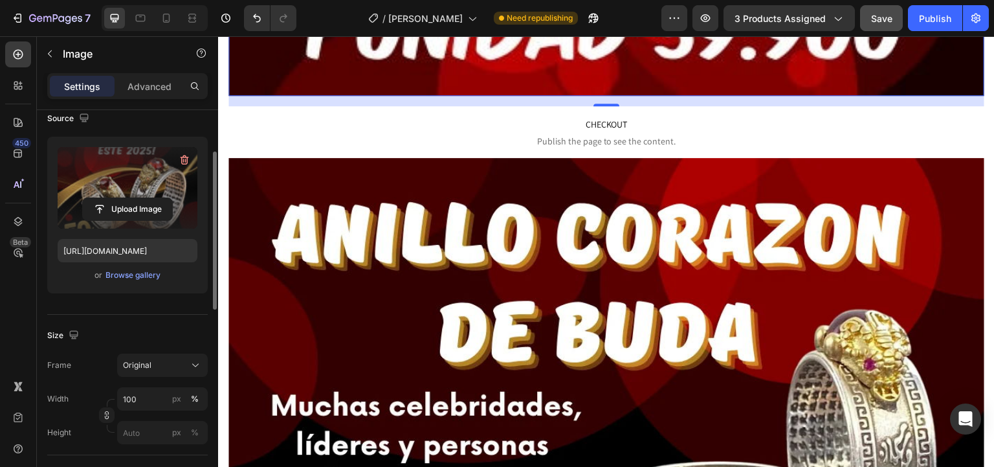
scroll to position [1346, 0]
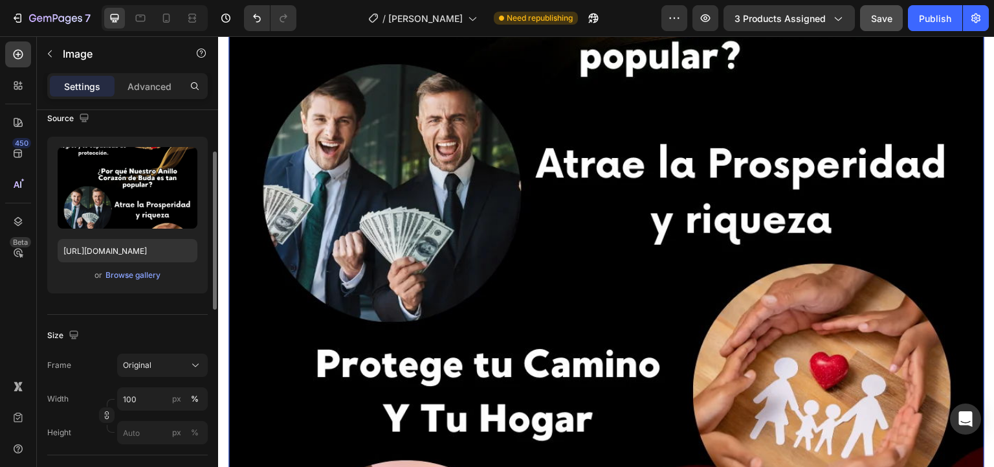
scroll to position [1916, 0]
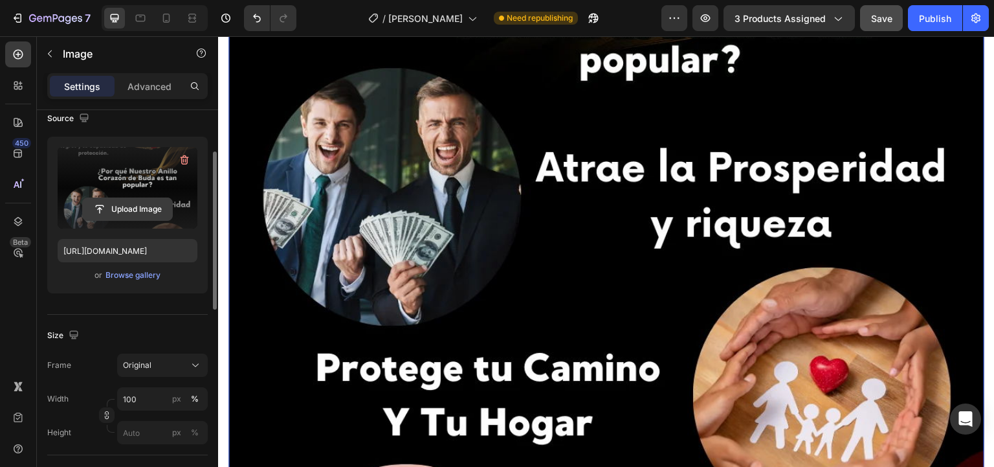
click at [142, 211] on input "file" at bounding box center [127, 209] width 89 height 22
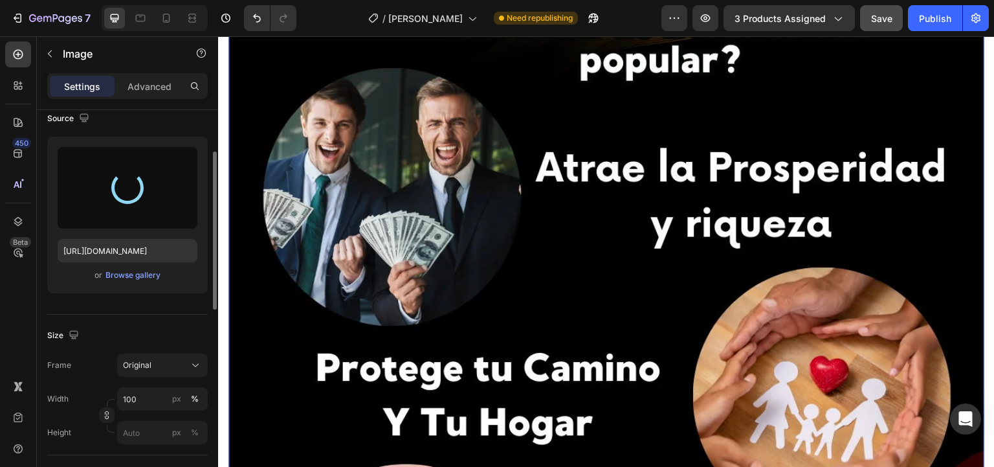
type input "https://cdn.shopify.com/s/files/1/0654/3848/2663/files/gempages_481659705752552…"
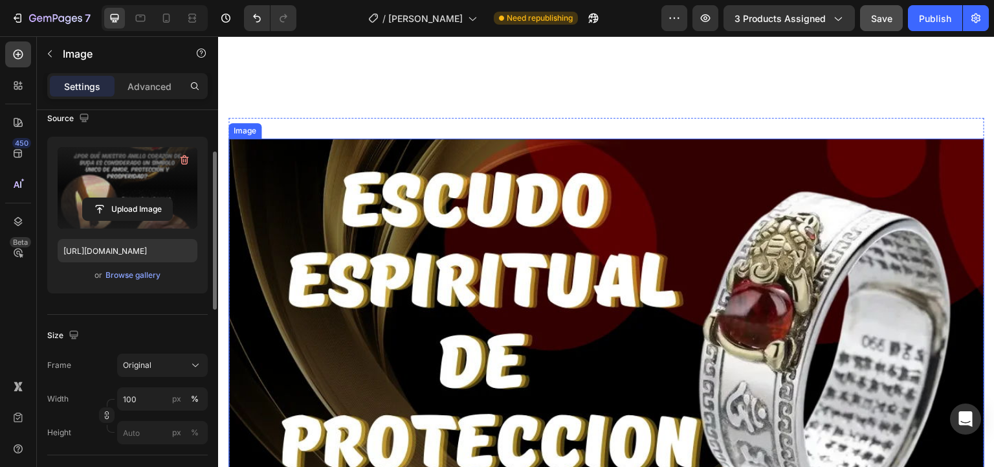
scroll to position [2692, 0]
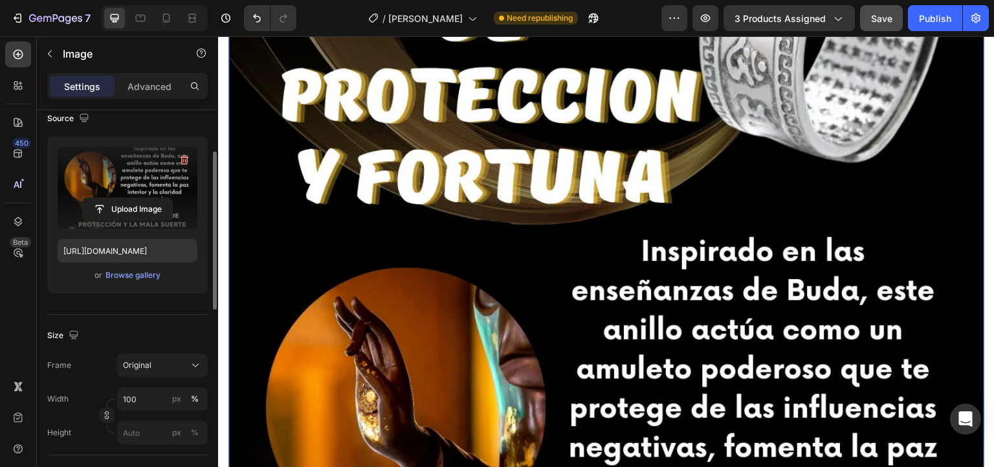
scroll to position [2899, 0]
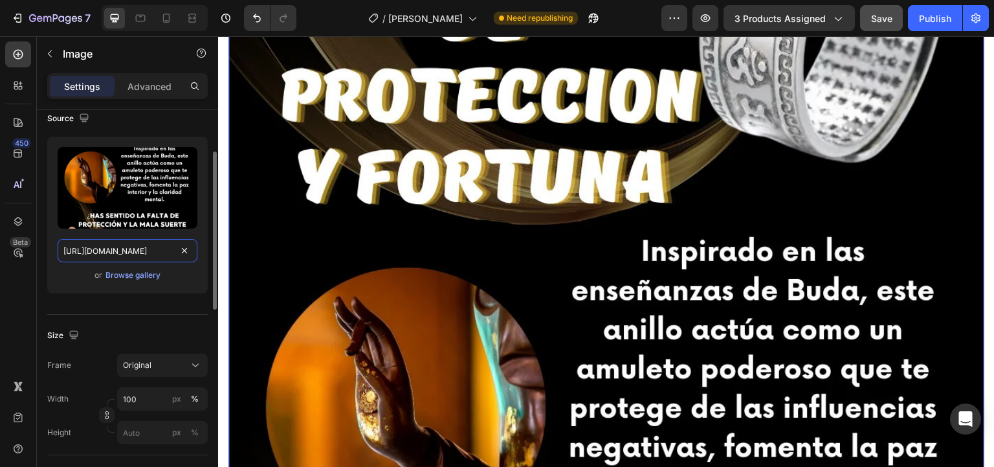
click at [147, 246] on input "https://ucarecdn.com/6ac422a4-983e-4ceb-a1c3-40270b677810/-/format/auto/" at bounding box center [128, 250] width 140 height 23
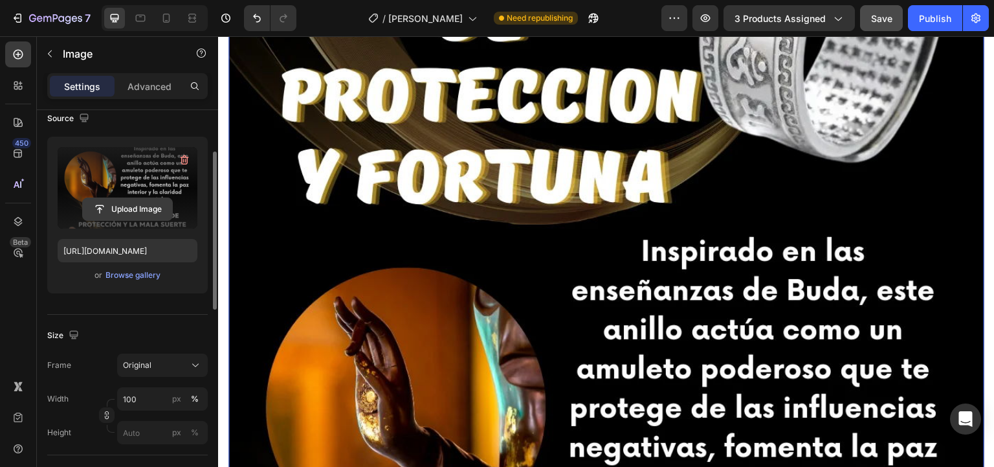
click at [149, 212] on input "file" at bounding box center [127, 209] width 89 height 22
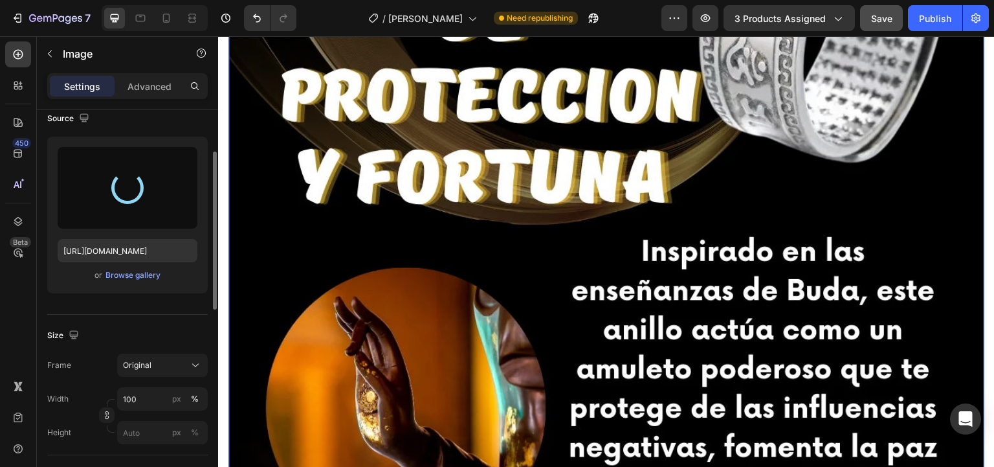
type input "https://cdn.shopify.com/s/files/1/0654/3848/2663/files/gempages_481659705752552…"
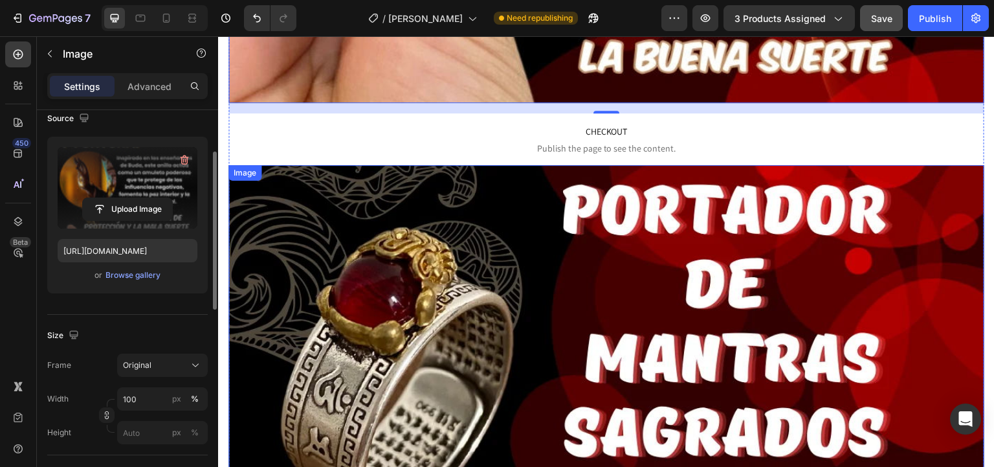
scroll to position [4038, 0]
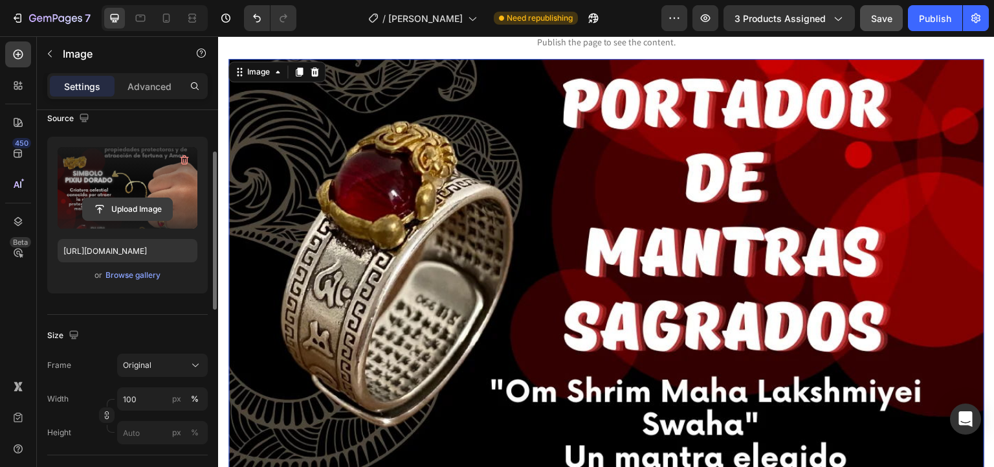
click at [113, 203] on input "file" at bounding box center [127, 209] width 89 height 22
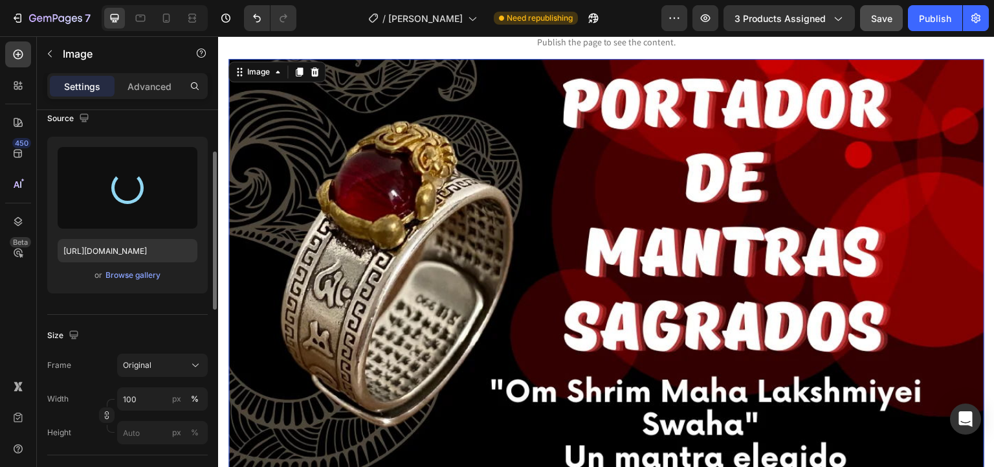
type input "https://cdn.shopify.com/s/files/1/0654/3848/2663/files/gempages_481659705752552…"
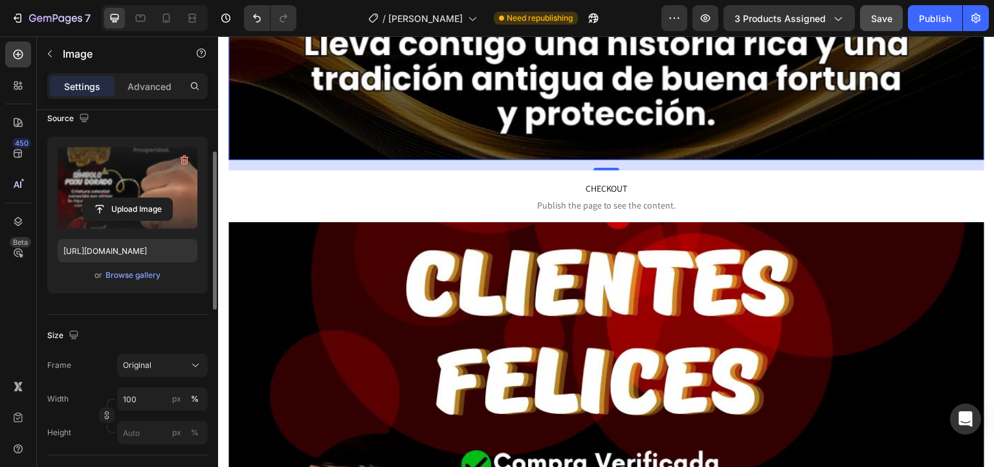
scroll to position [5488, 0]
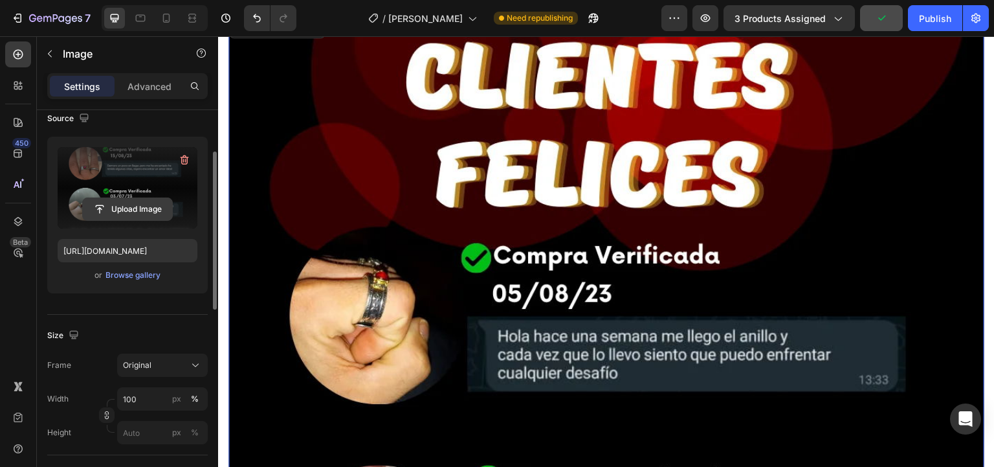
click at [135, 205] on input "file" at bounding box center [127, 209] width 89 height 22
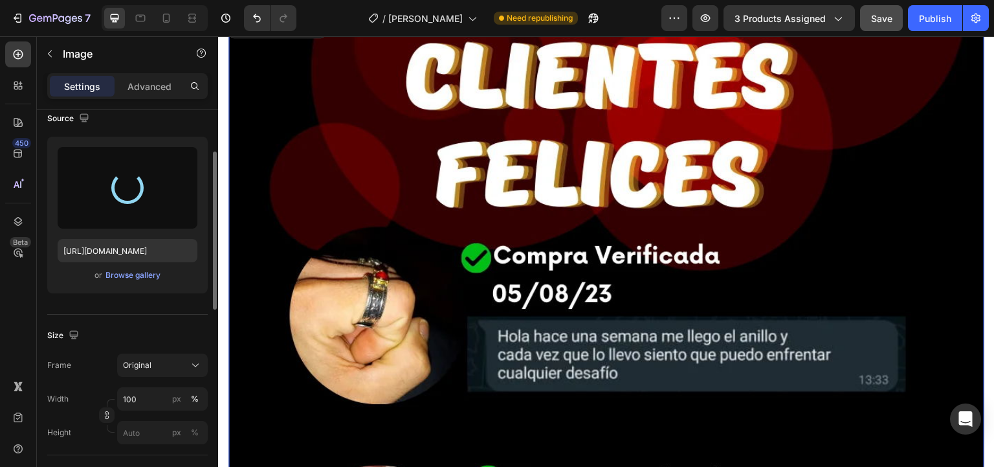
type input "https://cdn.shopify.com/s/files/1/0654/3848/2663/files/gempages_481659705752552…"
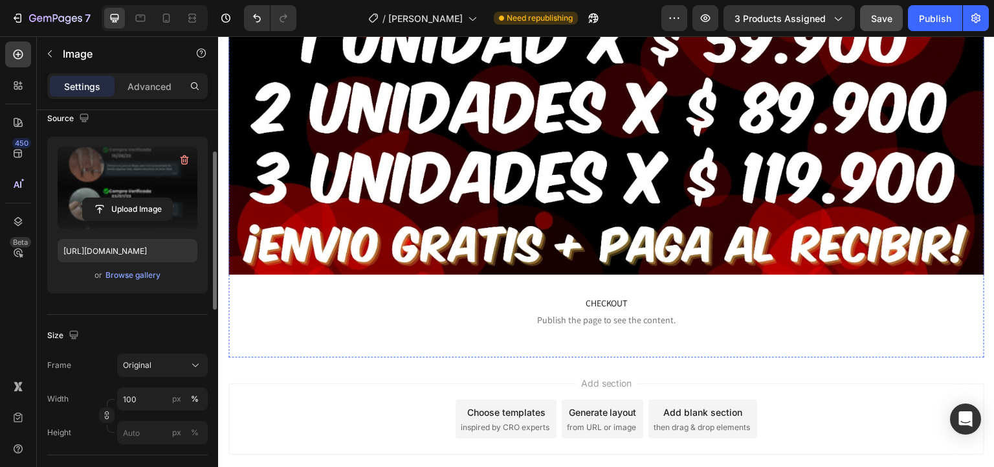
scroll to position [6753, 0]
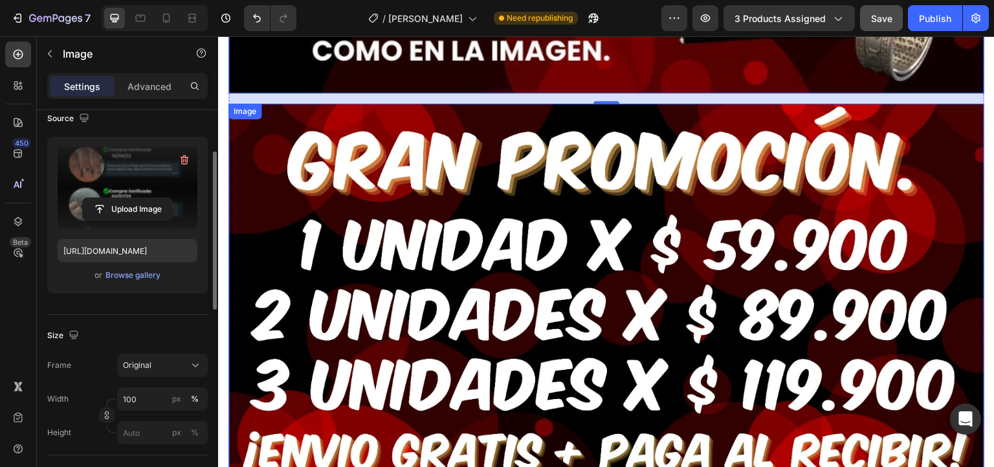
click at [537, 240] on img at bounding box center [606, 293] width 756 height 378
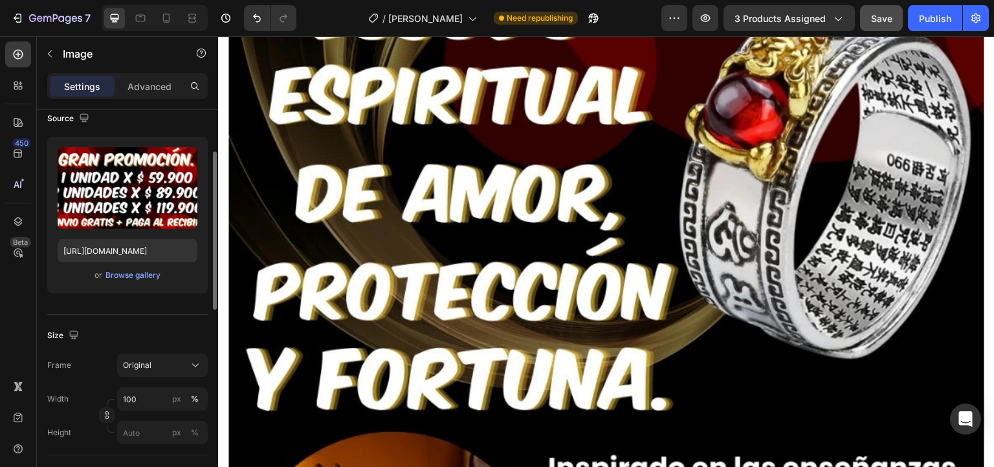
scroll to position [0, 0]
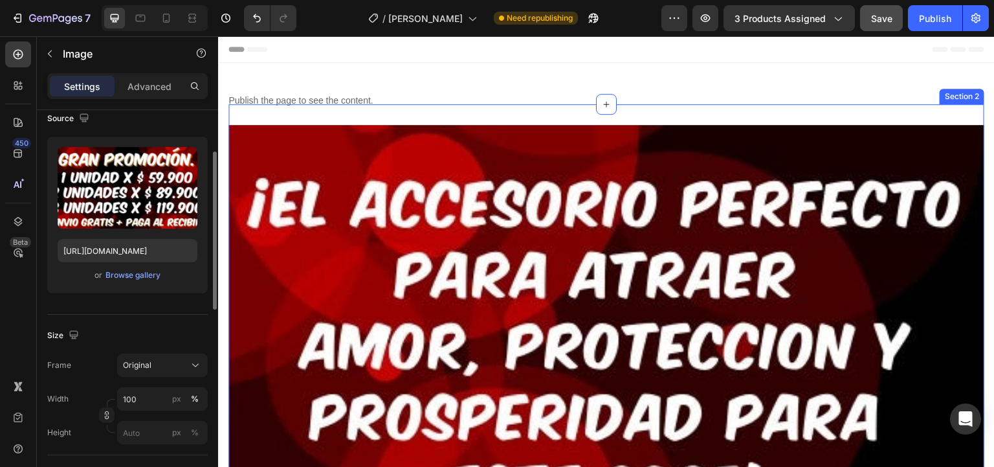
click at [532, 102] on div "Publish the page to see the content. BLOQUEO Section 1" at bounding box center [606, 83] width 756 height 41
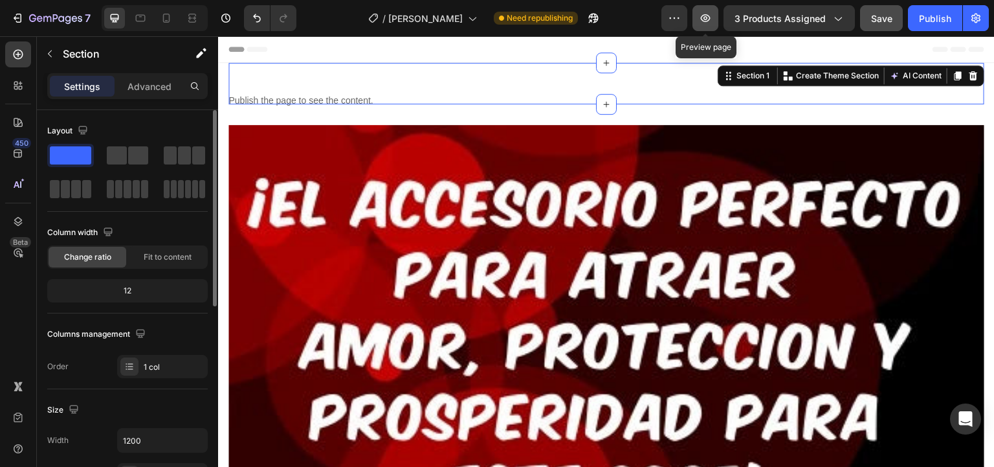
click at [701, 15] on icon "button" at bounding box center [705, 18] width 13 height 13
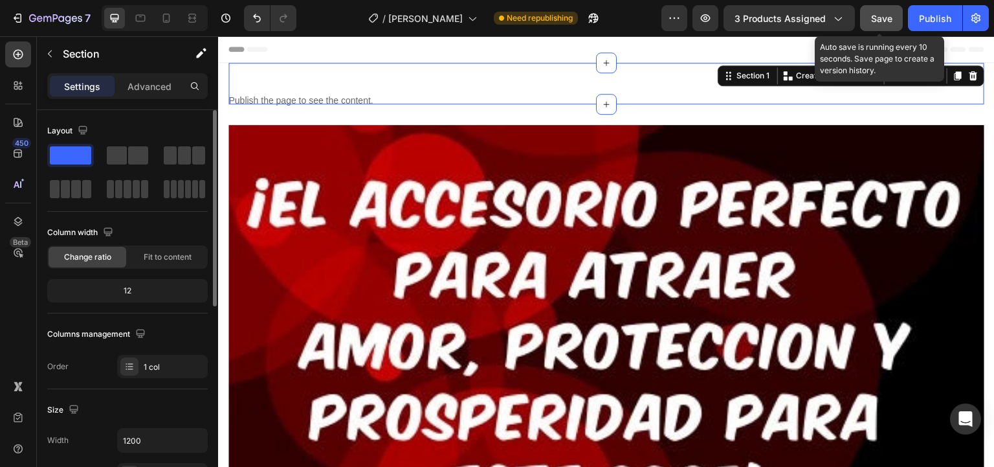
click at [868, 16] on button "Save" at bounding box center [881, 18] width 43 height 26
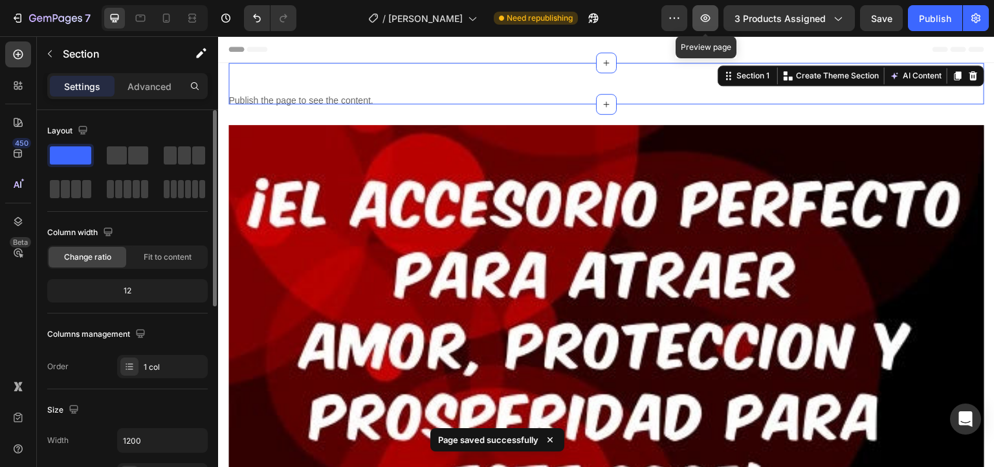
click at [712, 16] on icon "button" at bounding box center [705, 18] width 13 height 13
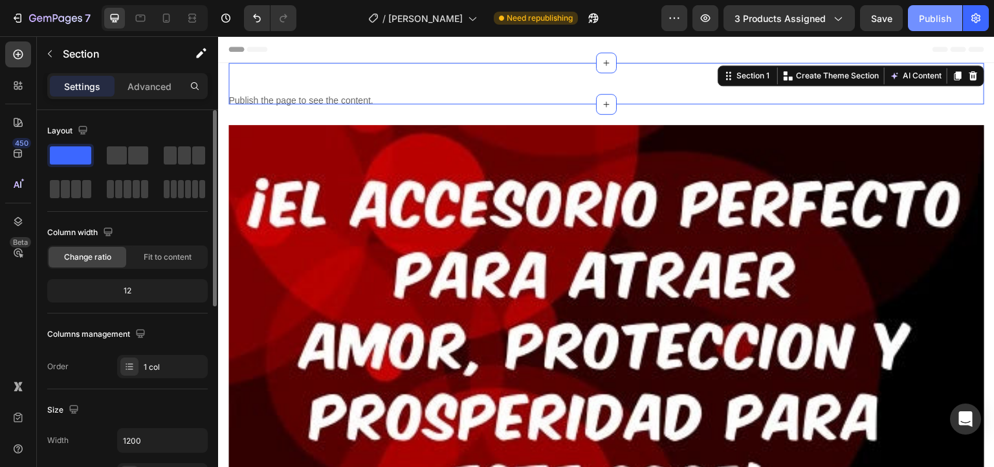
click at [947, 21] on div "Publish" at bounding box center [935, 19] width 32 height 14
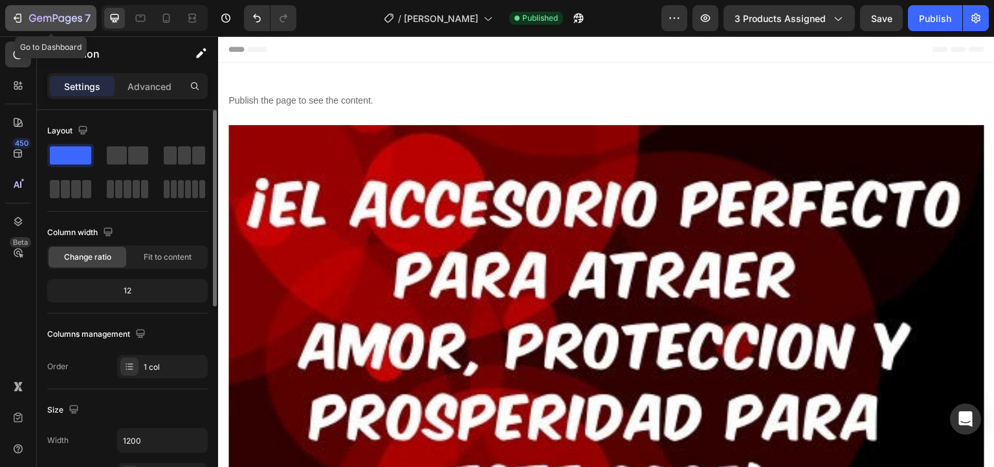
click at [55, 23] on icon "button" at bounding box center [55, 19] width 53 height 11
